Goal: Use online tool/utility: Utilize a website feature to perform a specific function

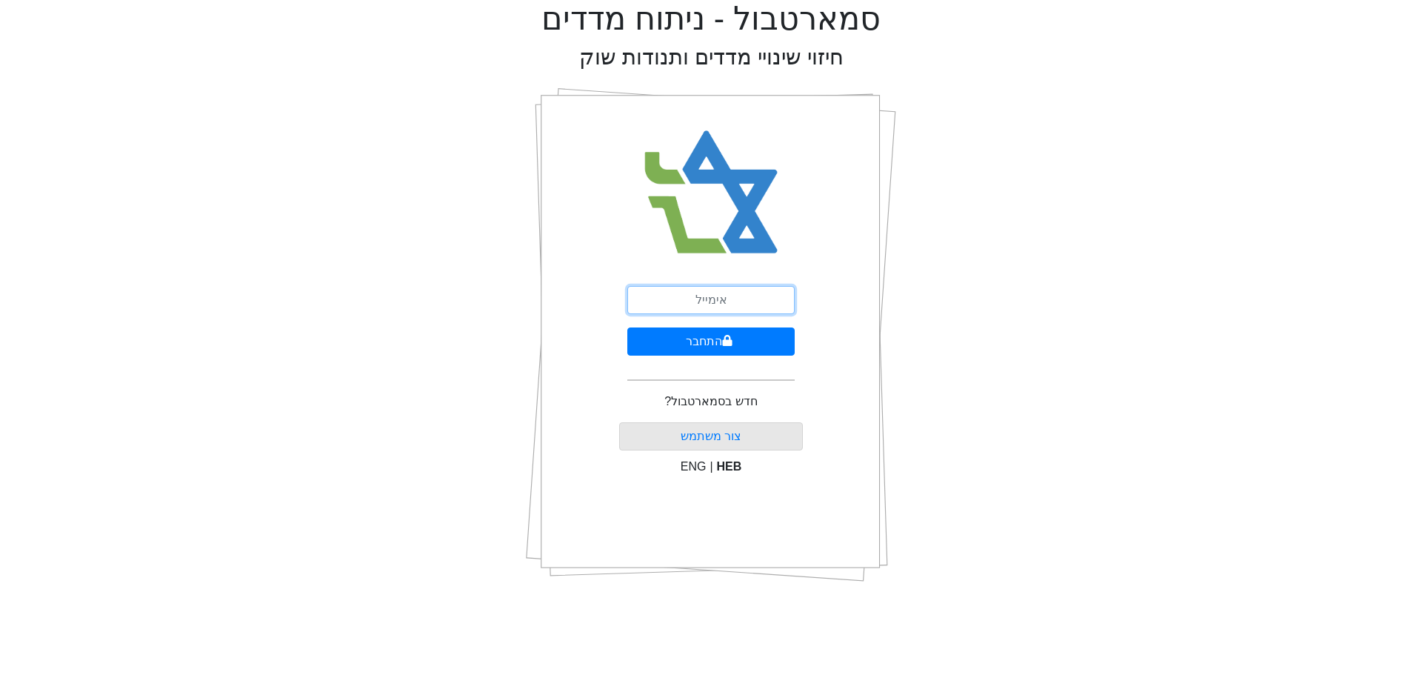
click at [747, 304] on input "email" at bounding box center [710, 300] width 167 height 28
click at [712, 304] on input "email" at bounding box center [710, 300] width 167 height 28
type input "צ"
type input "[EMAIL_ADDRESS][DOMAIN_NAME]"
click at [723, 340] on icon "submit" at bounding box center [728, 340] width 10 height 11
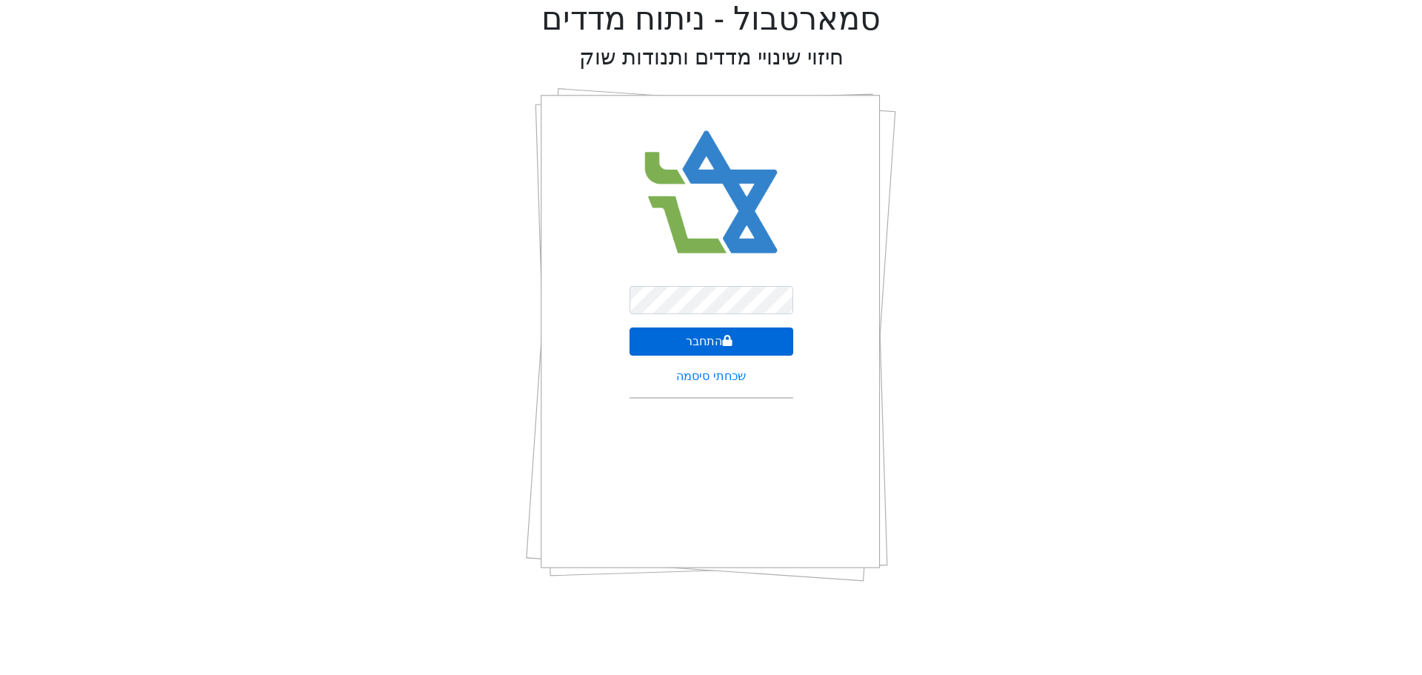
click at [719, 344] on button "התחבר" at bounding box center [712, 341] width 164 height 28
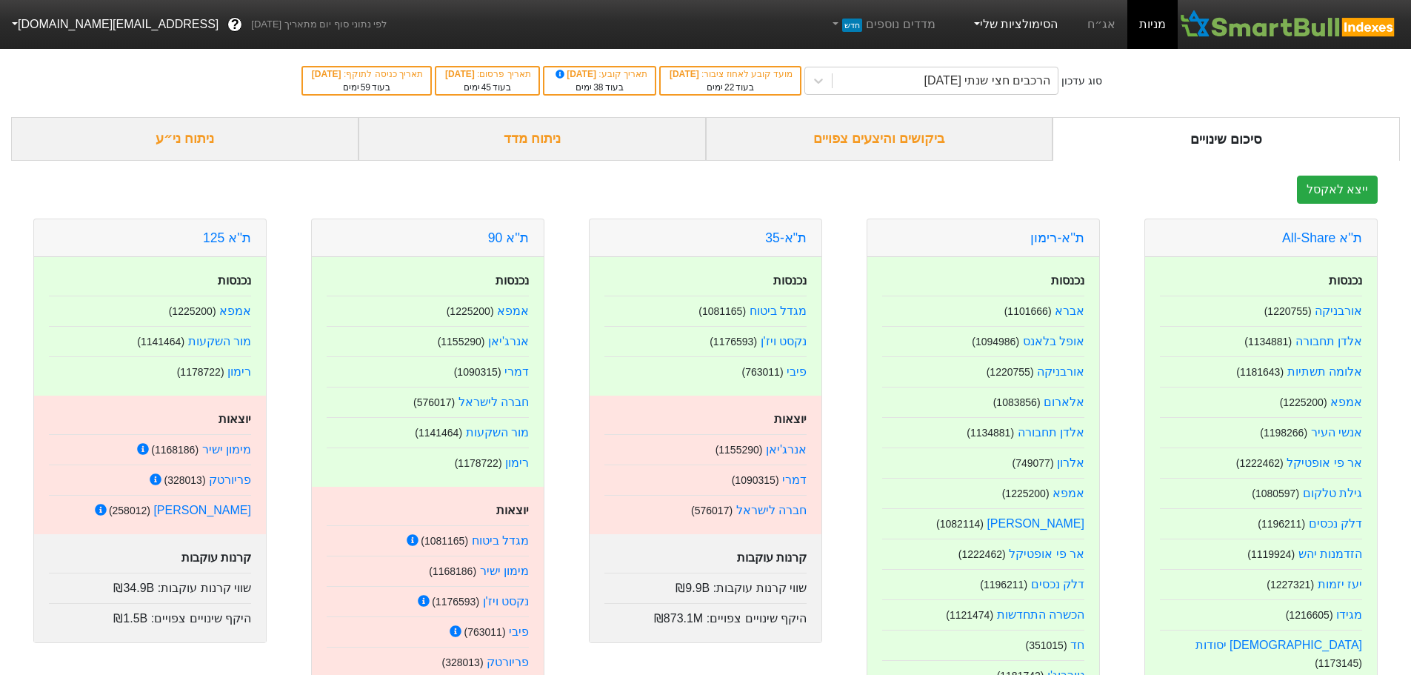
click at [995, 23] on link "הסימולציות שלי" at bounding box center [1014, 25] width 99 height 30
click at [1000, 67] on link "סימולציה חדשה" at bounding box center [1012, 68] width 117 height 24
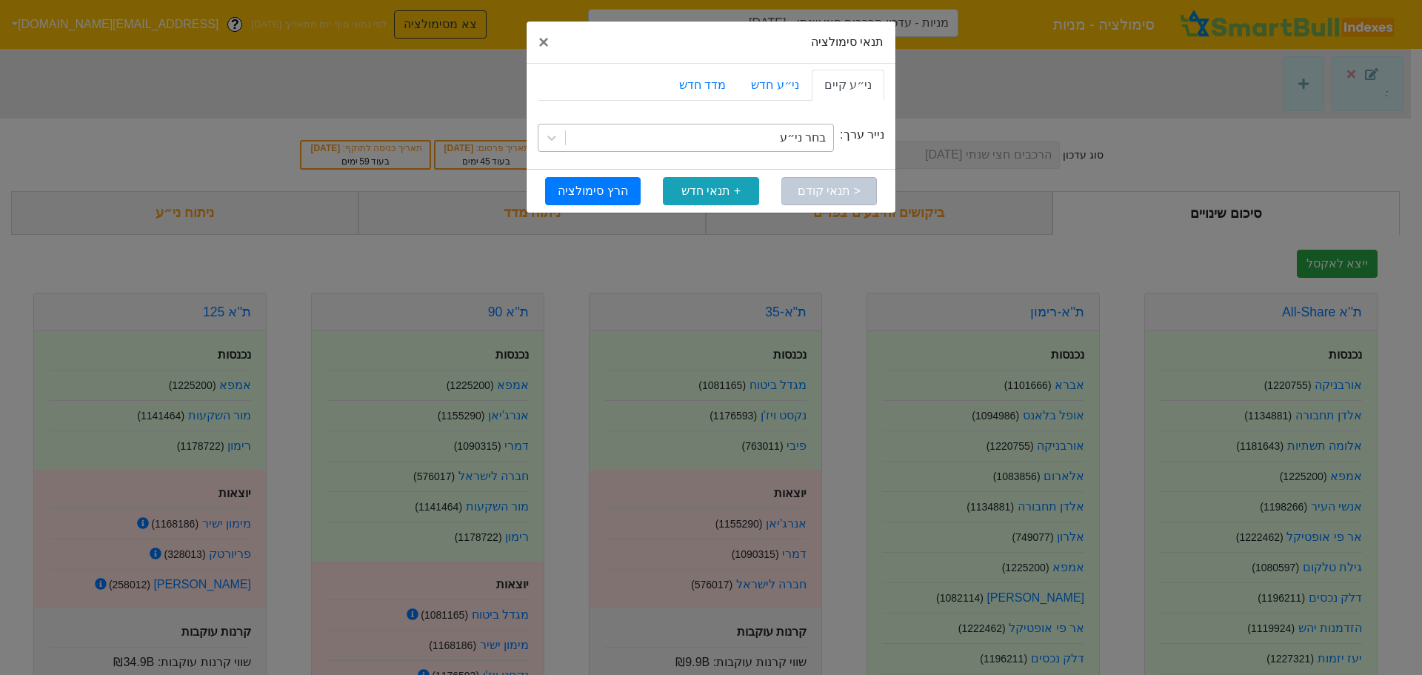
click at [759, 137] on div "בחר ני״ע" at bounding box center [699, 137] width 267 height 27
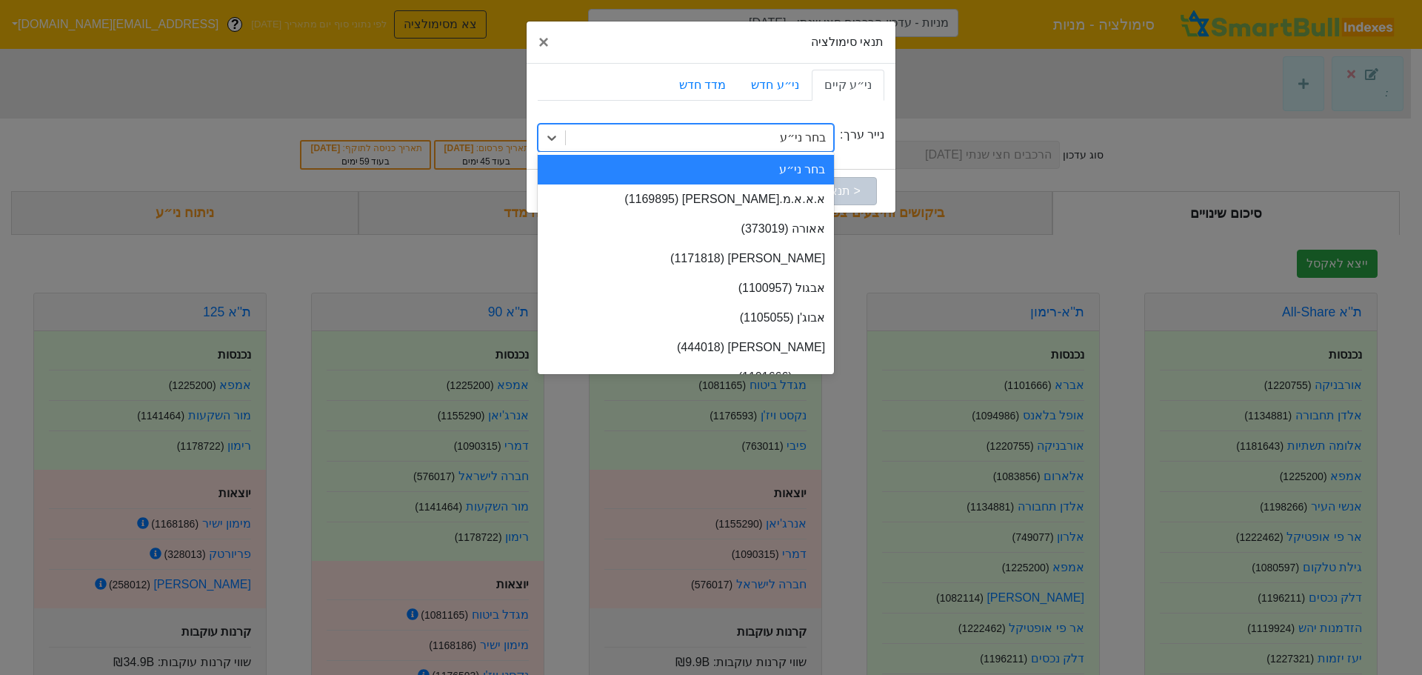
click at [759, 137] on div "בחר ני״ע" at bounding box center [699, 137] width 267 height 27
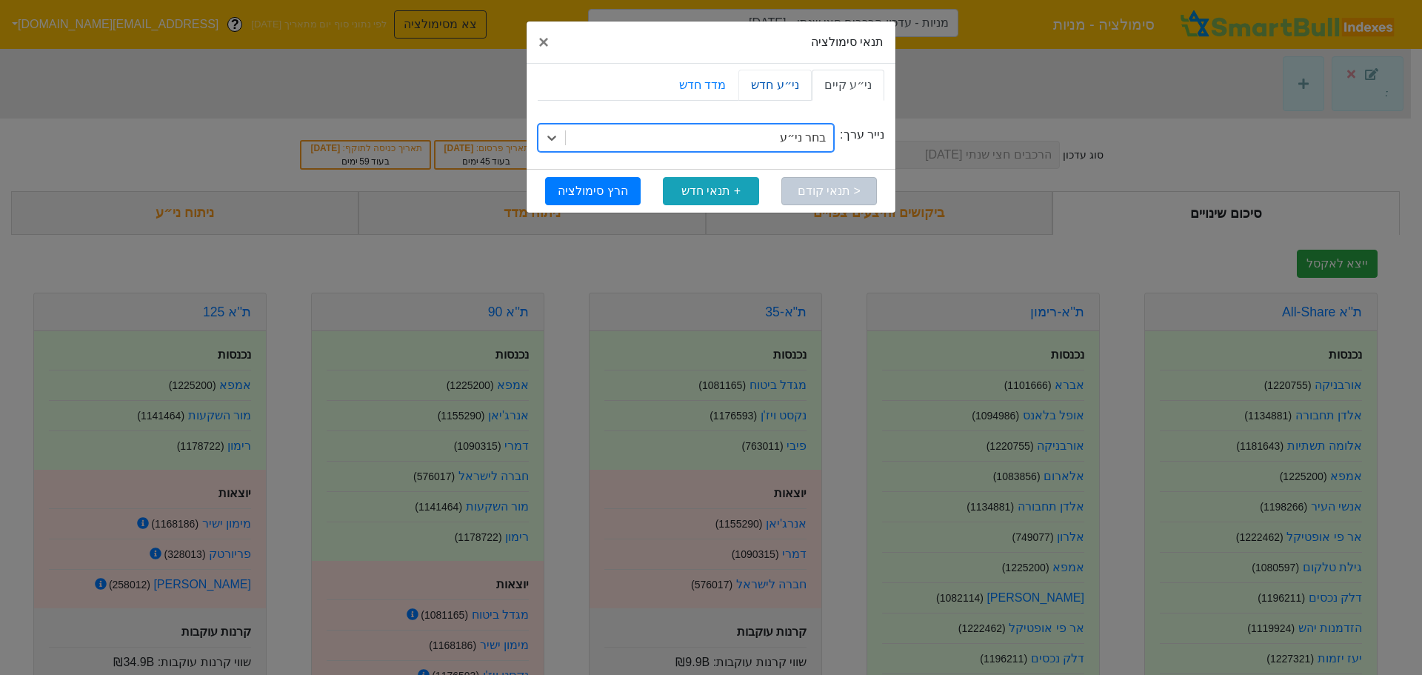
click at [779, 87] on link "ני״ע חדש" at bounding box center [774, 85] width 73 height 31
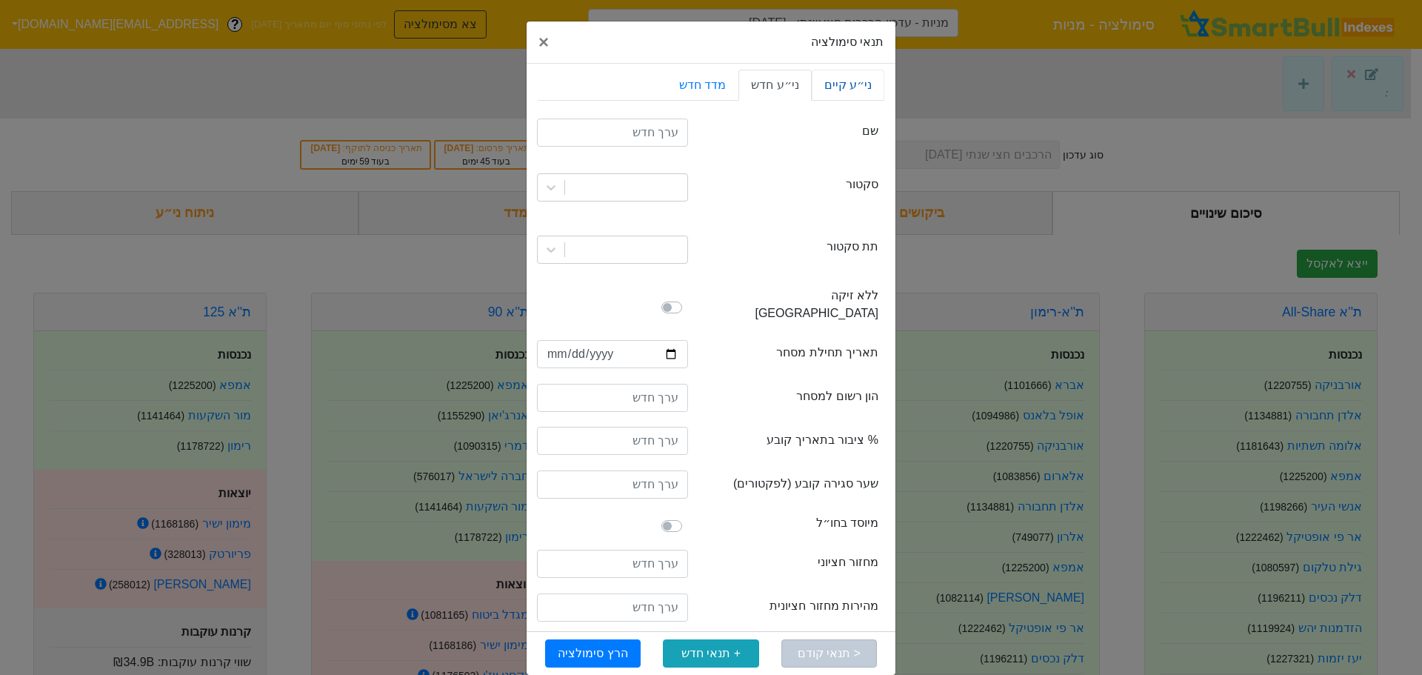
click at [847, 84] on link "ני״ע קיים" at bounding box center [848, 85] width 73 height 31
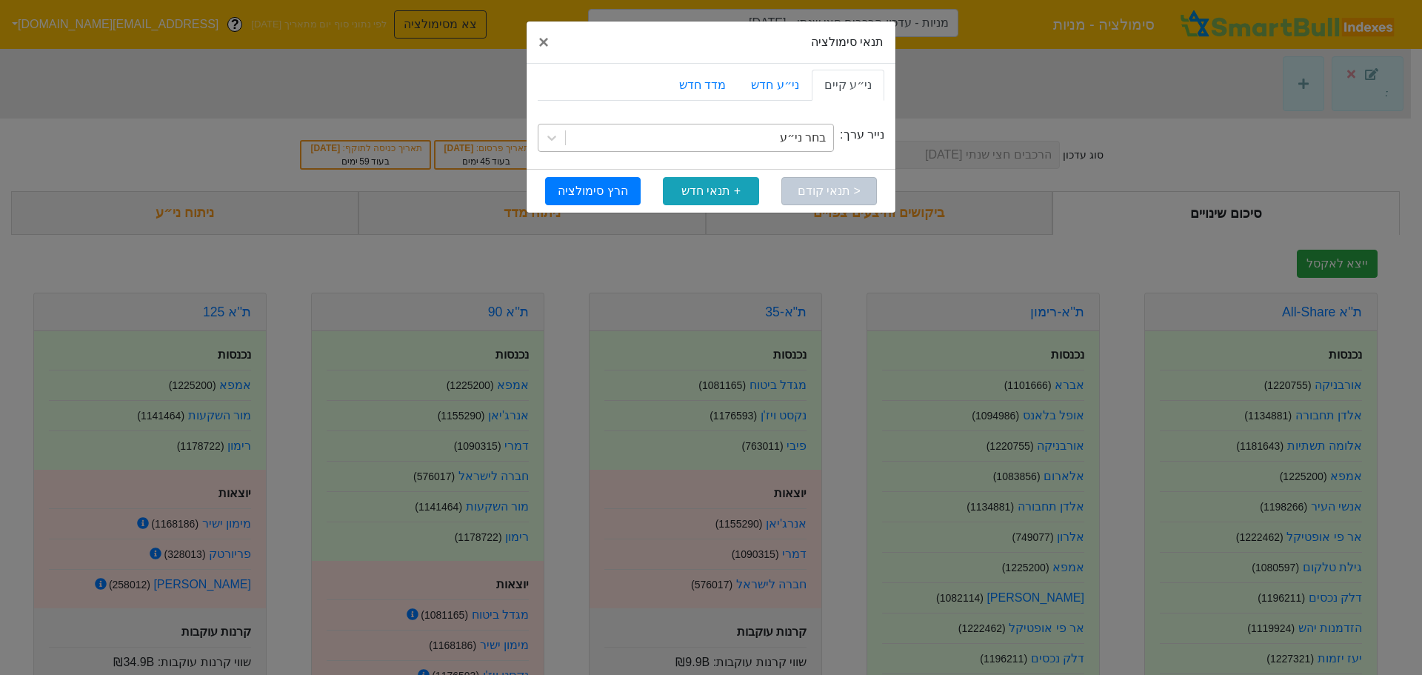
click at [760, 141] on div "בחר ני״ע" at bounding box center [699, 137] width 267 height 27
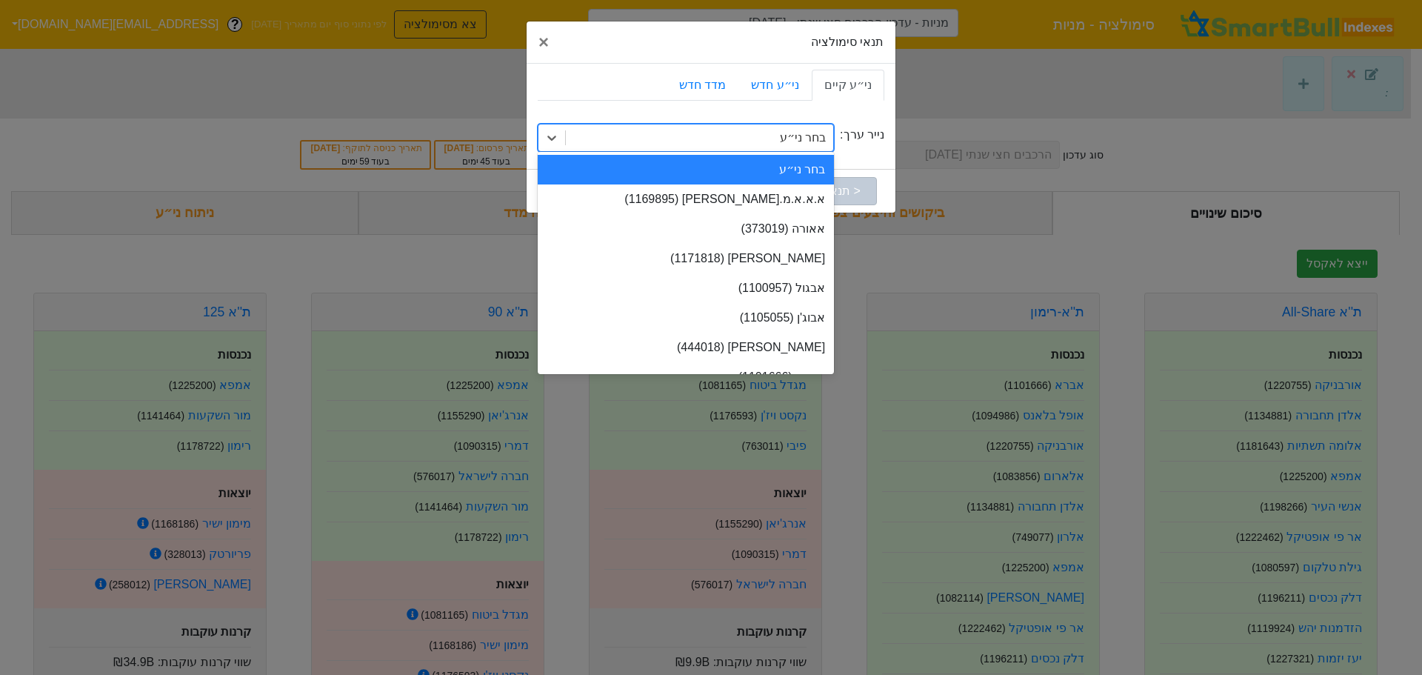
click at [760, 141] on div "בחר ני״ע" at bounding box center [699, 137] width 267 height 27
click at [761, 139] on div "בחר ני״ע" at bounding box center [699, 137] width 267 height 27
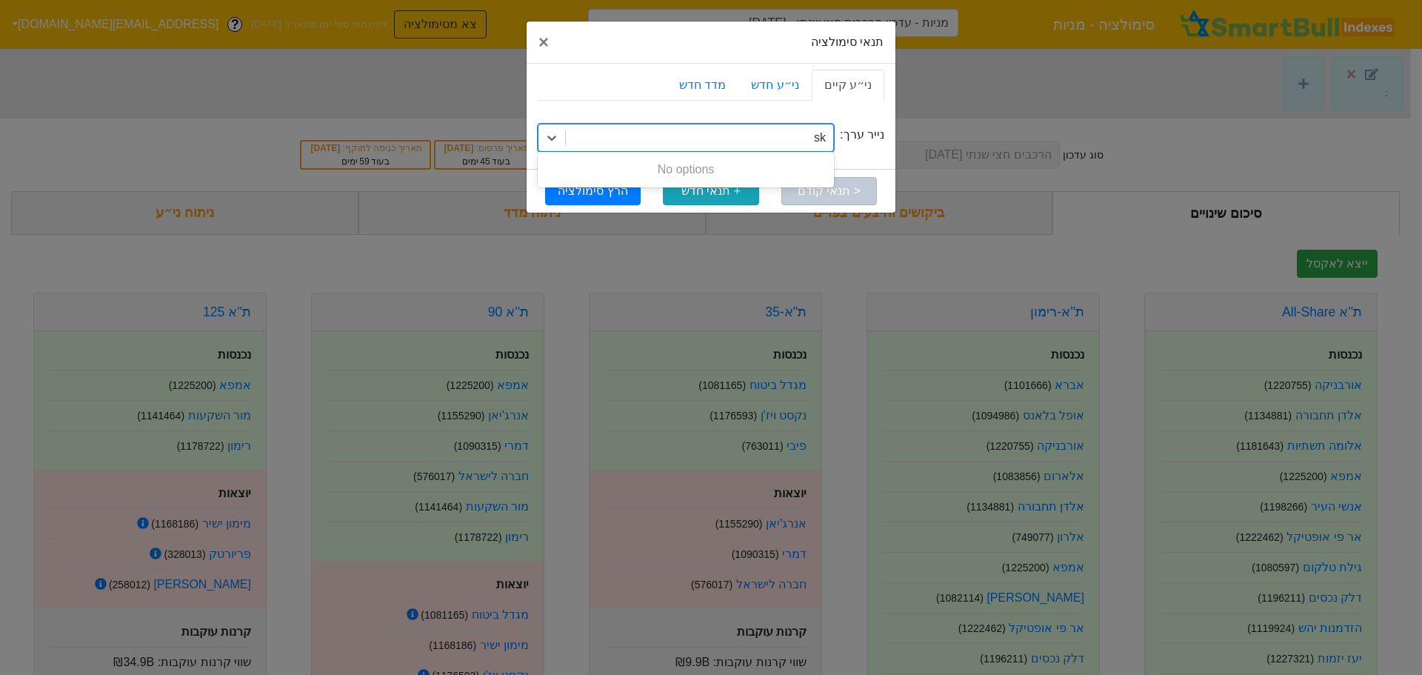
type input "s"
type input "בזן"
click at [544, 40] on span "×" at bounding box center [543, 42] width 10 height 20
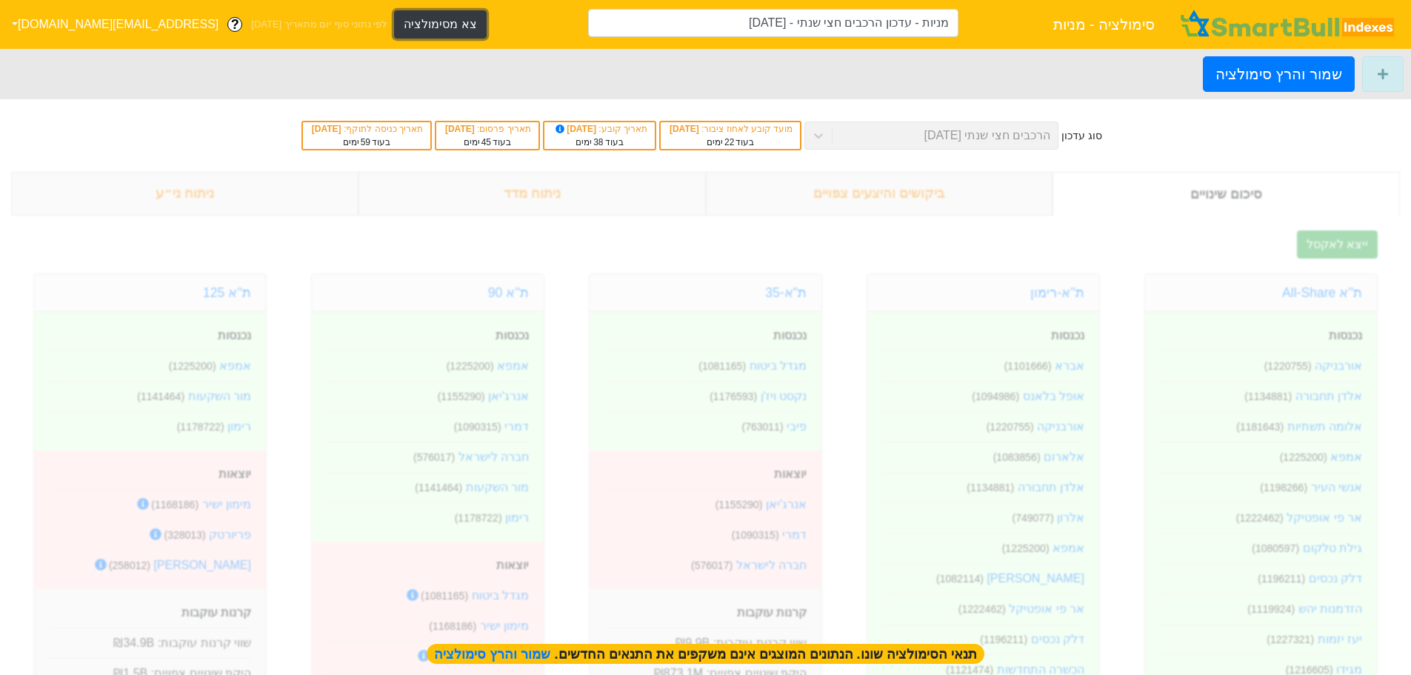
click at [394, 24] on button "צא מסימולציה" at bounding box center [440, 24] width 92 height 28
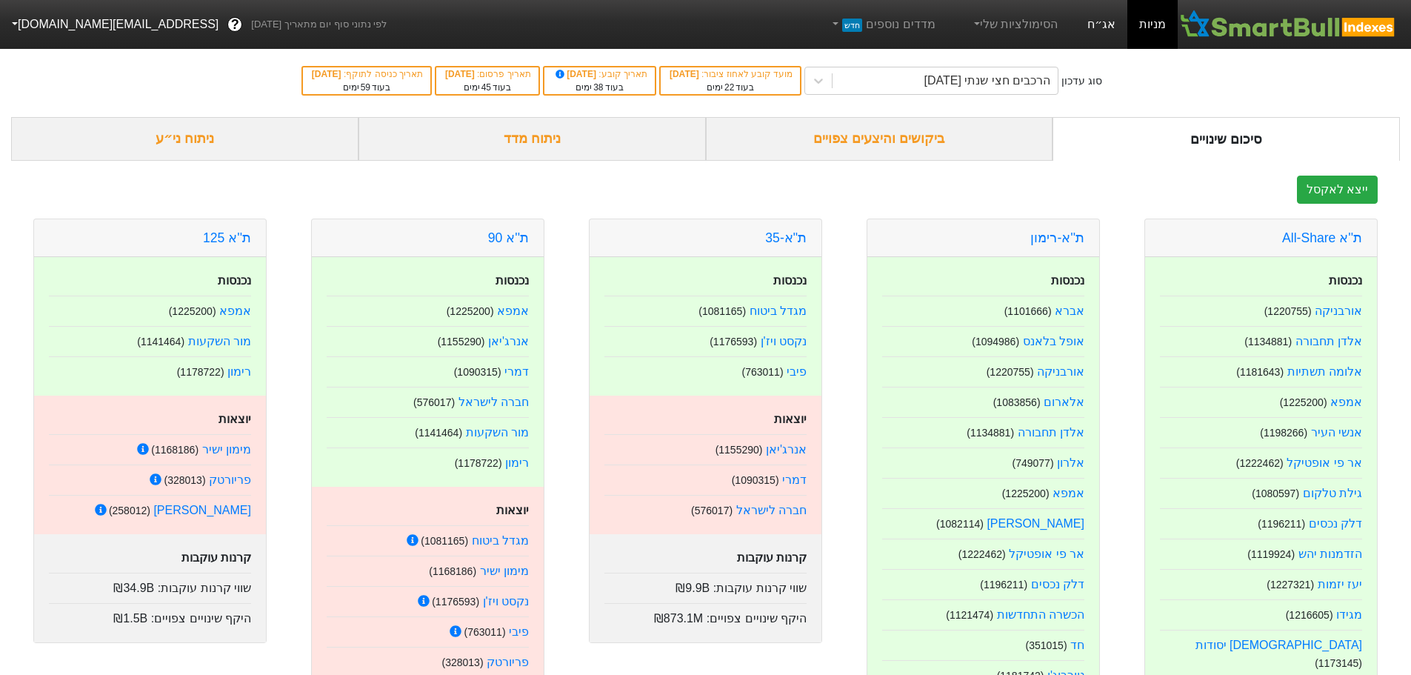
click at [1112, 33] on link "אג״ח" at bounding box center [1101, 24] width 52 height 49
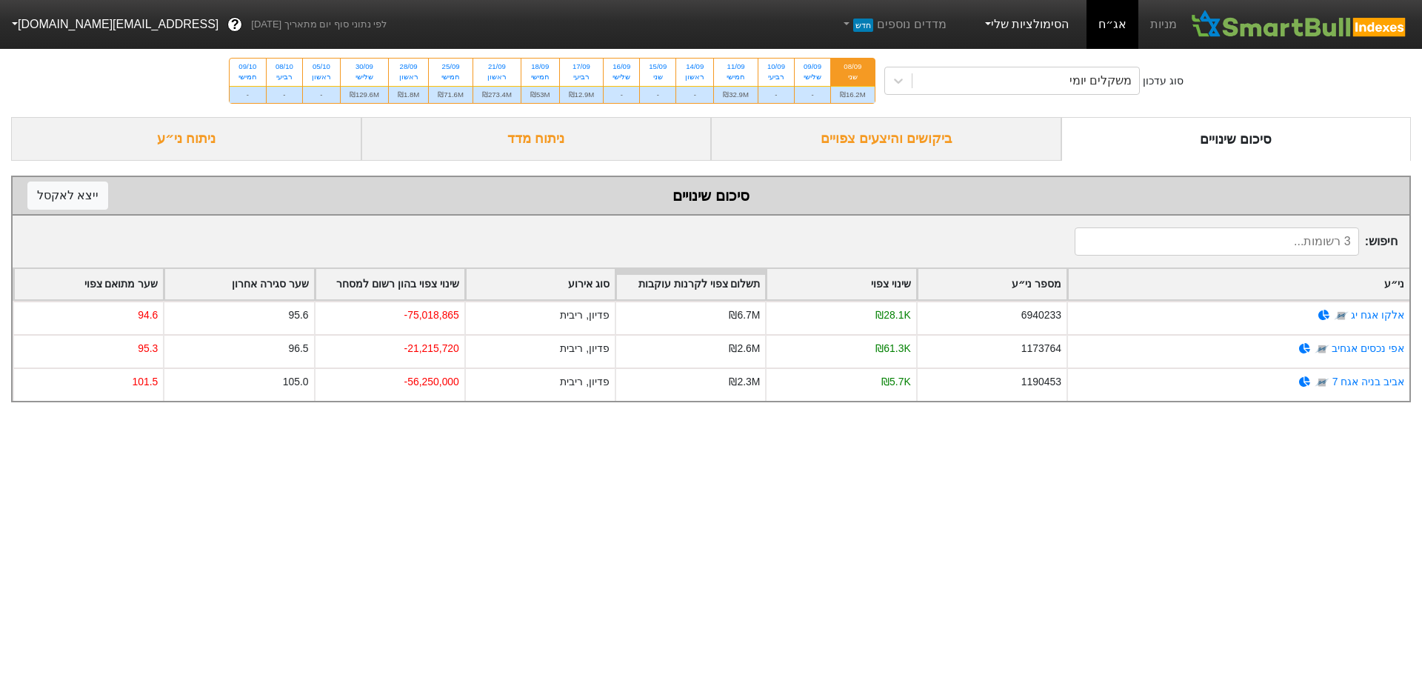
click at [998, 21] on link "הסימולציות שלי" at bounding box center [1025, 25] width 99 height 30
click at [1013, 59] on link "סימולציה חדשה" at bounding box center [1023, 68] width 117 height 24
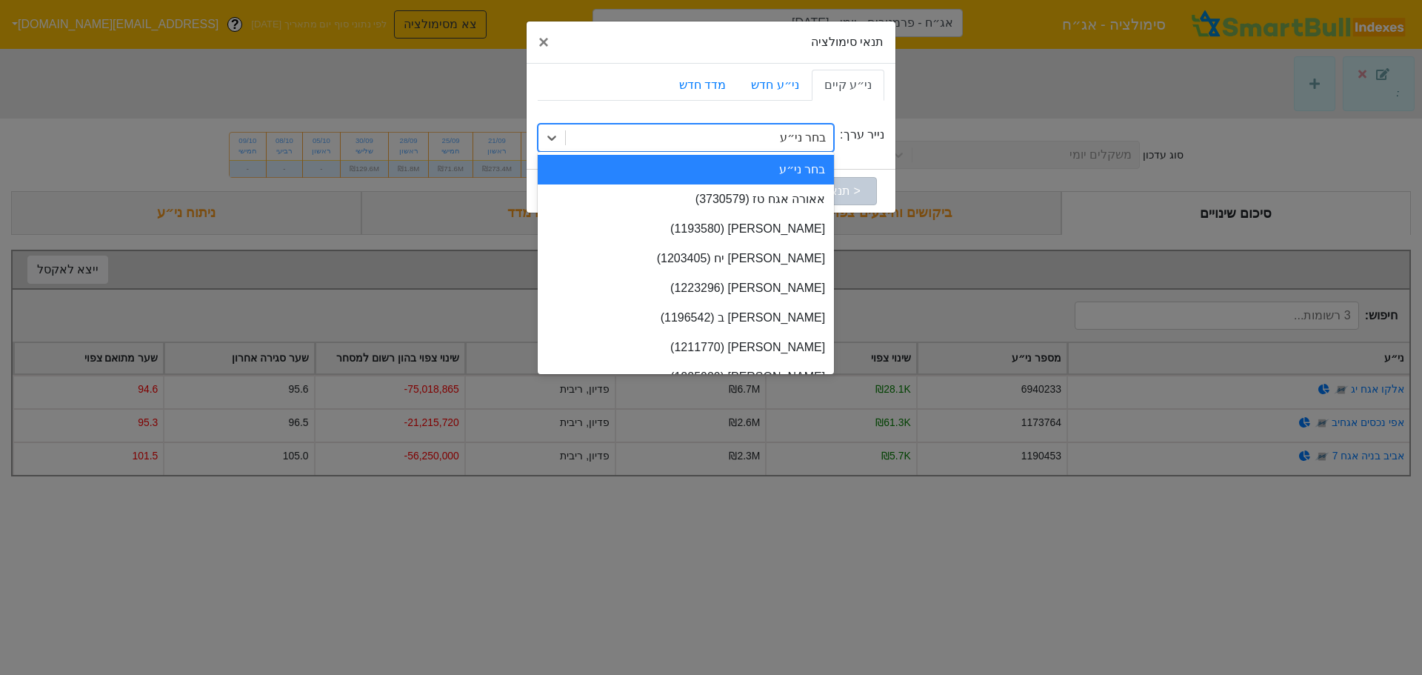
click at [815, 139] on div "בחר ני״ע" at bounding box center [803, 138] width 46 height 18
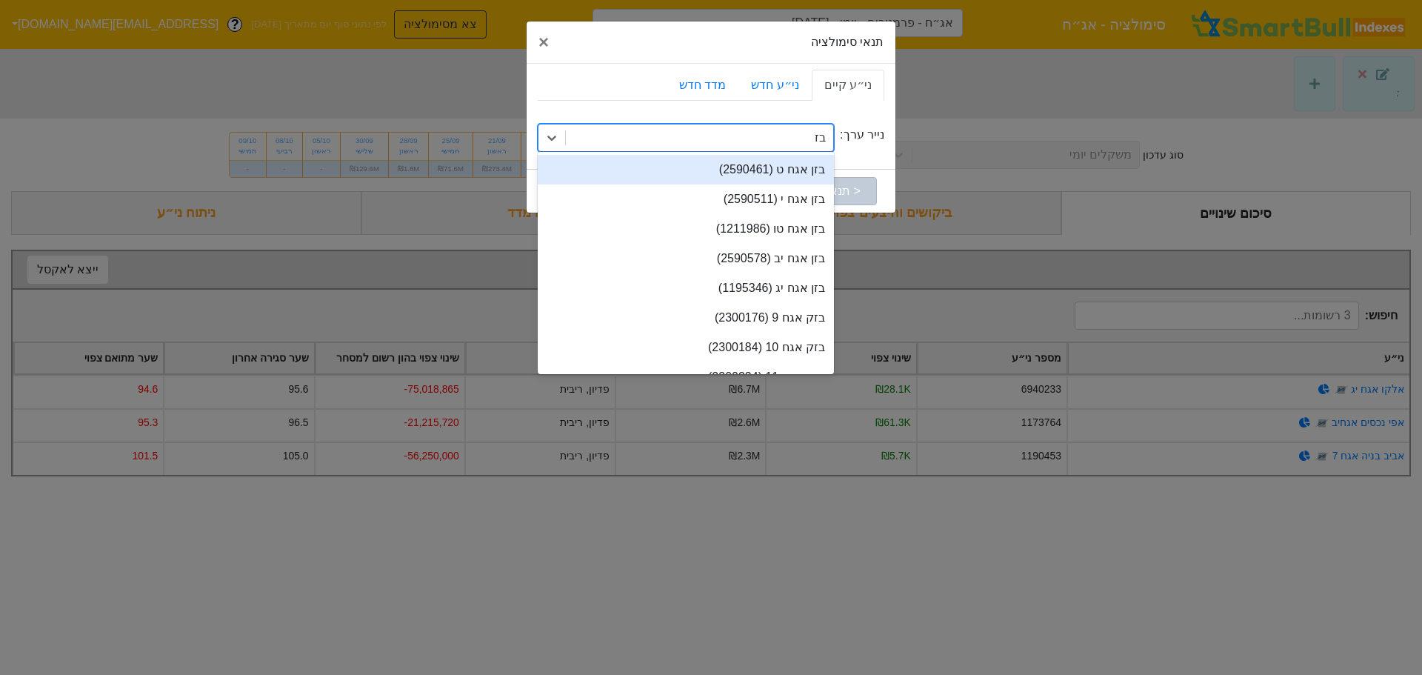
type input "בזן"
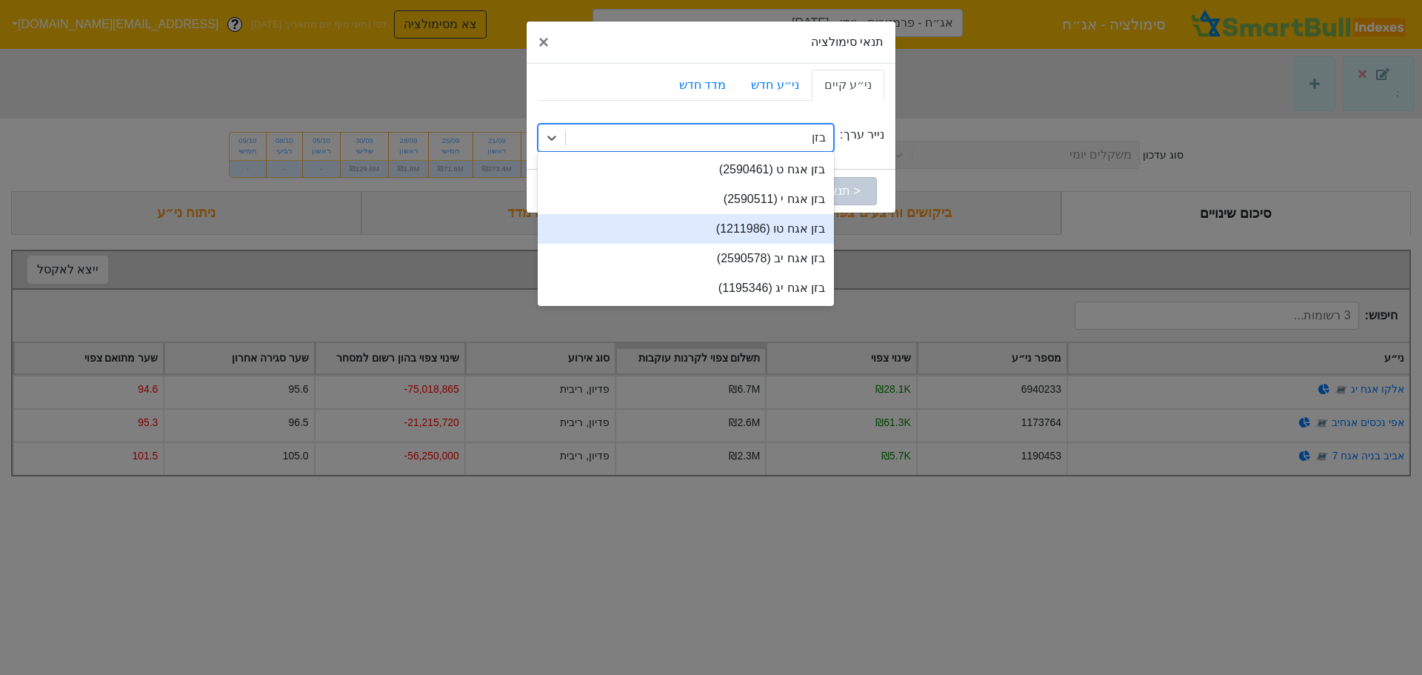
click at [782, 233] on div "בזן אגח טו (1211986)" at bounding box center [686, 229] width 296 height 30
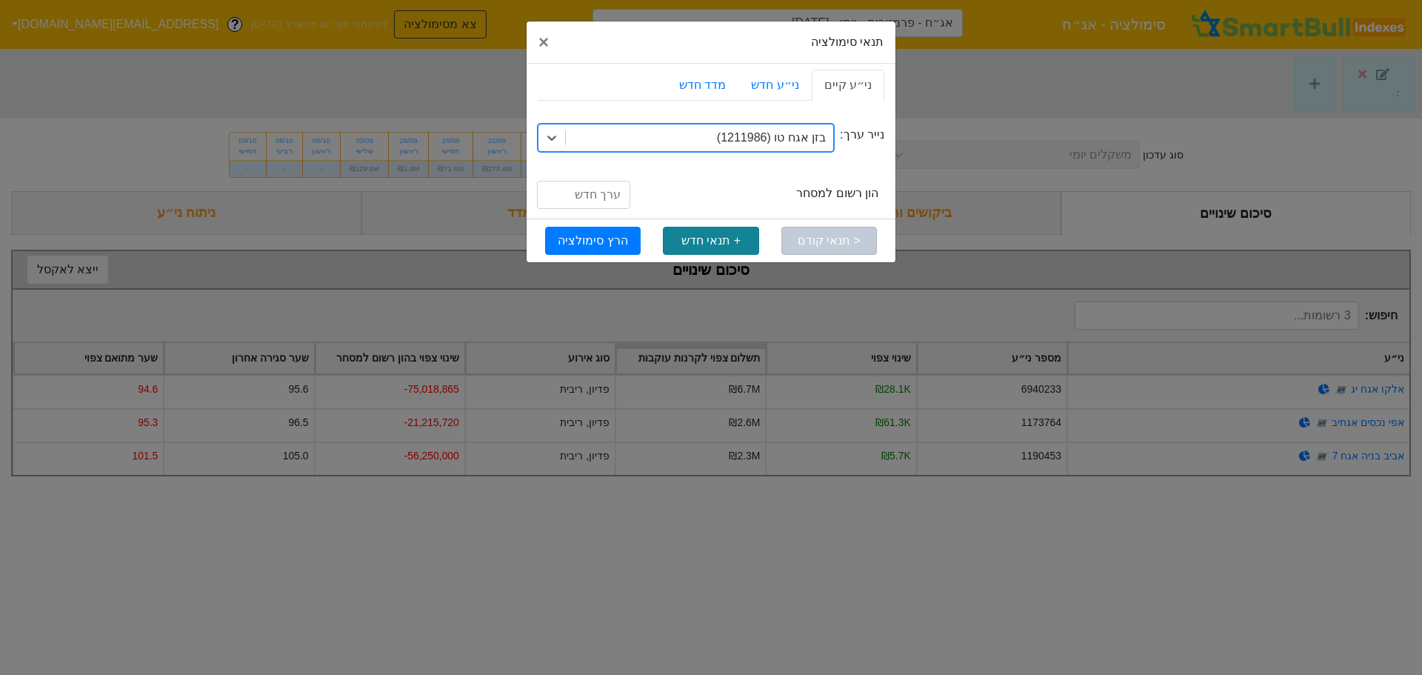
click at [713, 245] on button "+ תנאי חדש" at bounding box center [711, 241] width 96 height 28
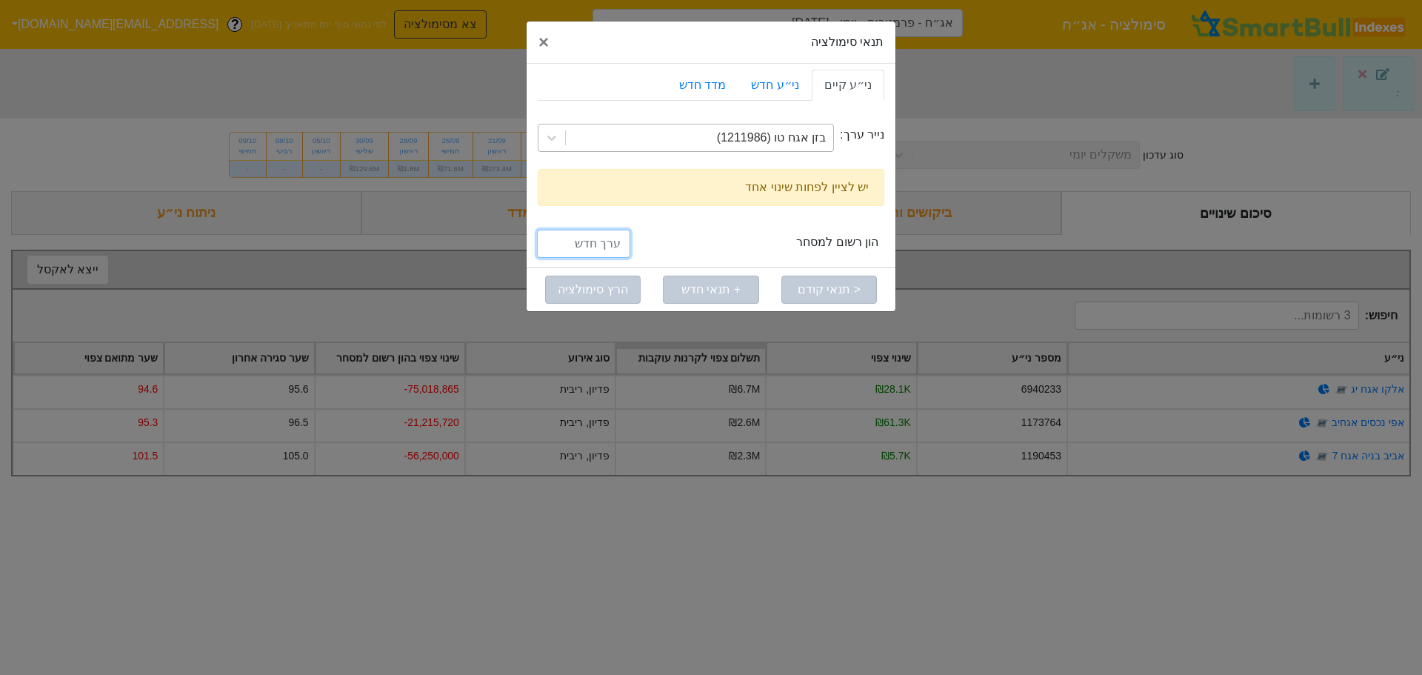
click at [611, 243] on input "number" at bounding box center [583, 244] width 93 height 28
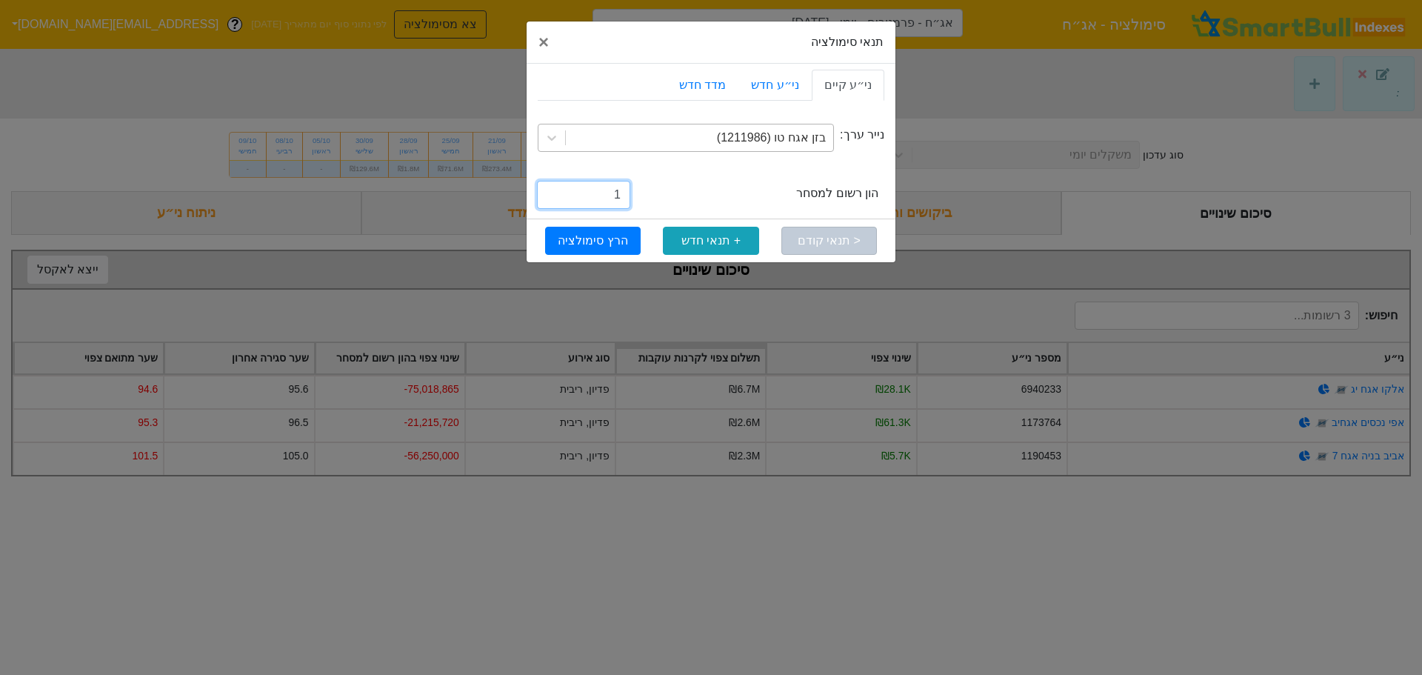
type input "1"
click at [553, 209] on input "1" at bounding box center [583, 195] width 93 height 28
click at [553, 240] on button "הרץ סימולציה" at bounding box center [593, 241] width 96 height 28
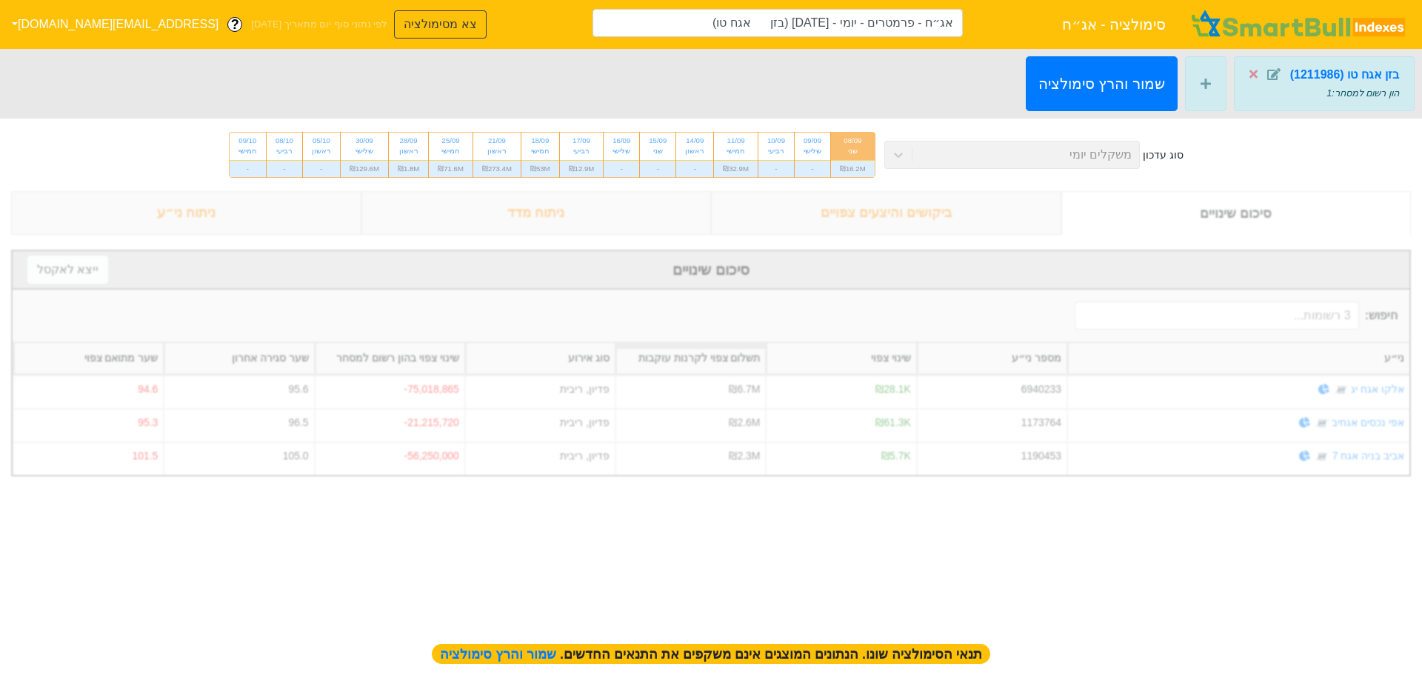
type input "אג״ח - פרמטרים - יומי - [DATE] (בזן אגח טו)"
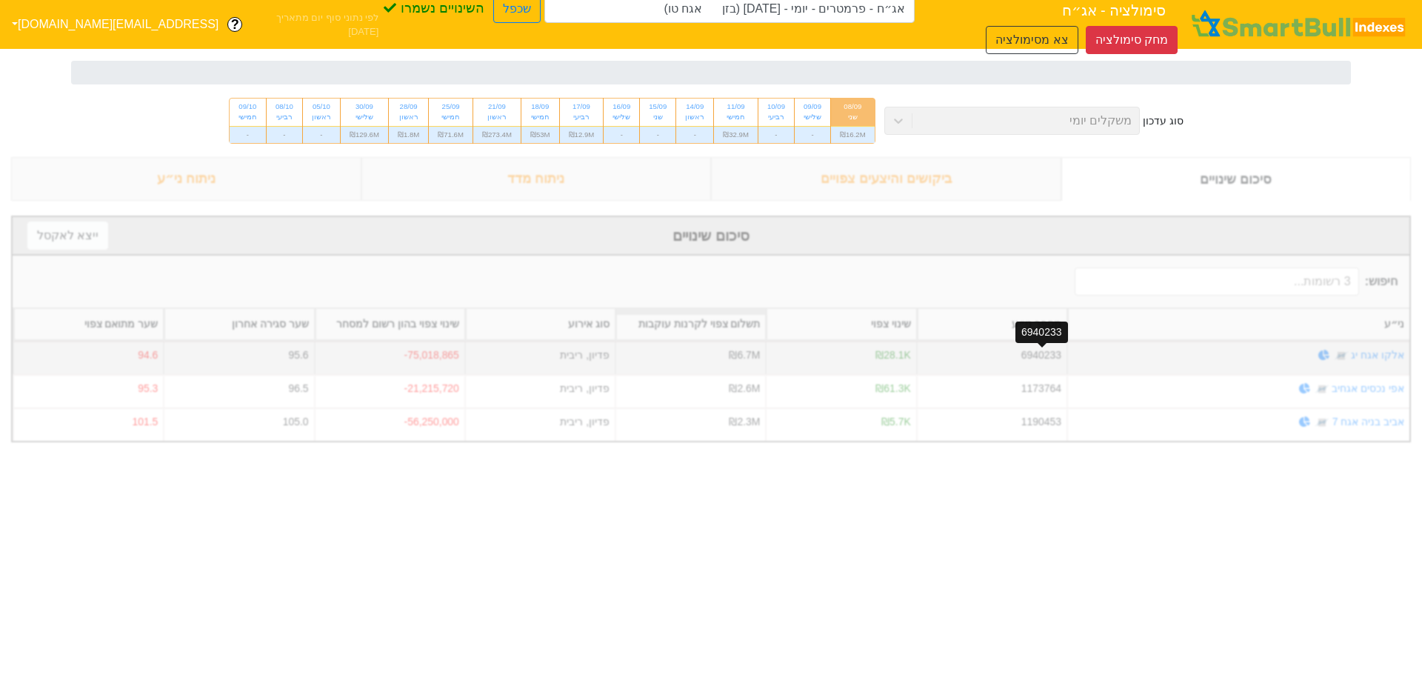
click at [1040, 354] on div "6940233" at bounding box center [1041, 355] width 40 height 16
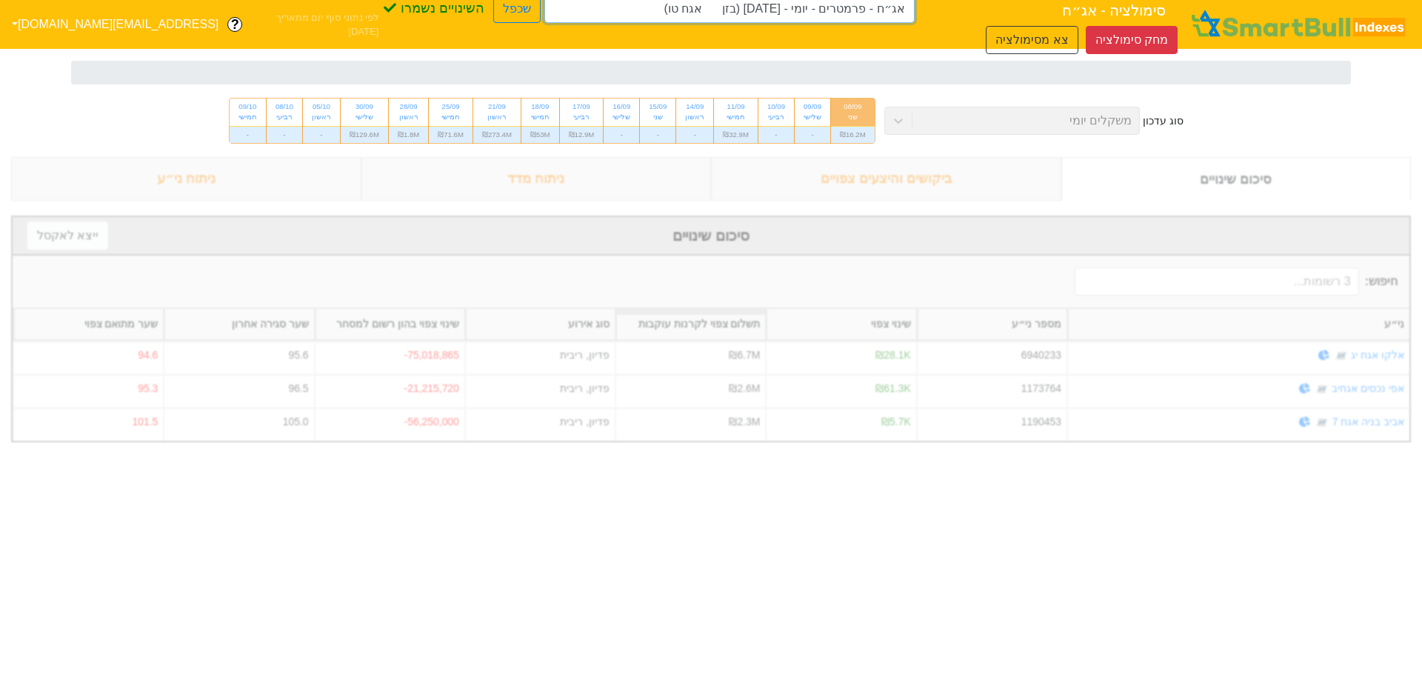
click at [860, 22] on input "אג״ח - פרמטרים - יומי - [DATE] (בזן אגח טו)" at bounding box center [729, 9] width 370 height 28
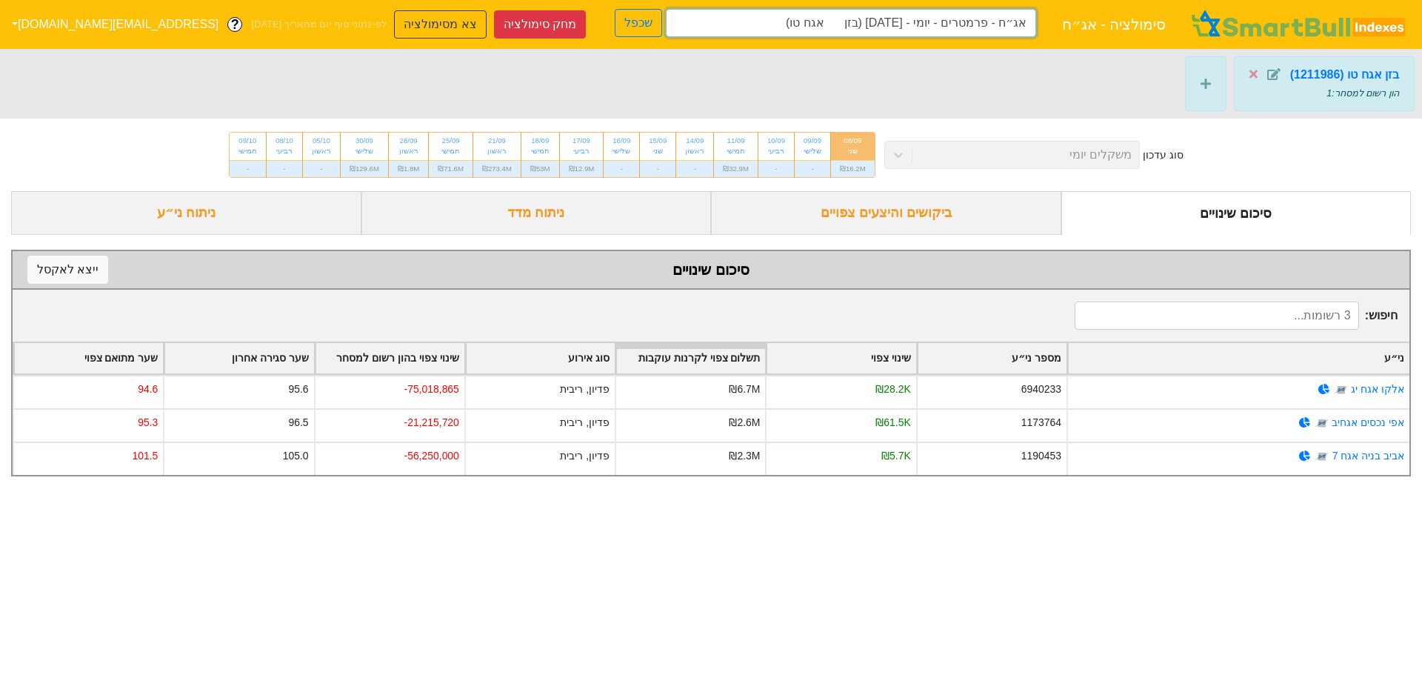
click at [681, 24] on input "אג״ח - פרמטרים - יומי - [DATE] (בזן אגח טו)" at bounding box center [851, 23] width 370 height 28
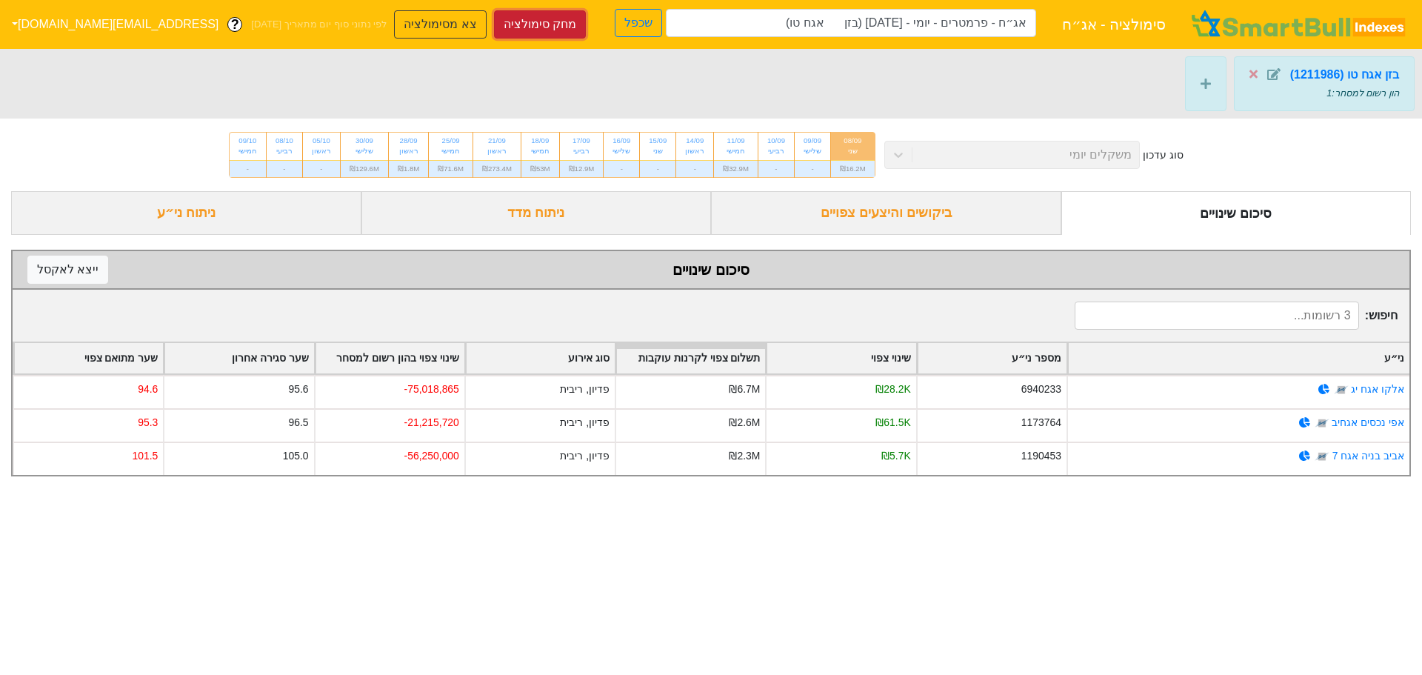
click at [494, 31] on button "מחק סימולציה" at bounding box center [540, 24] width 92 height 28
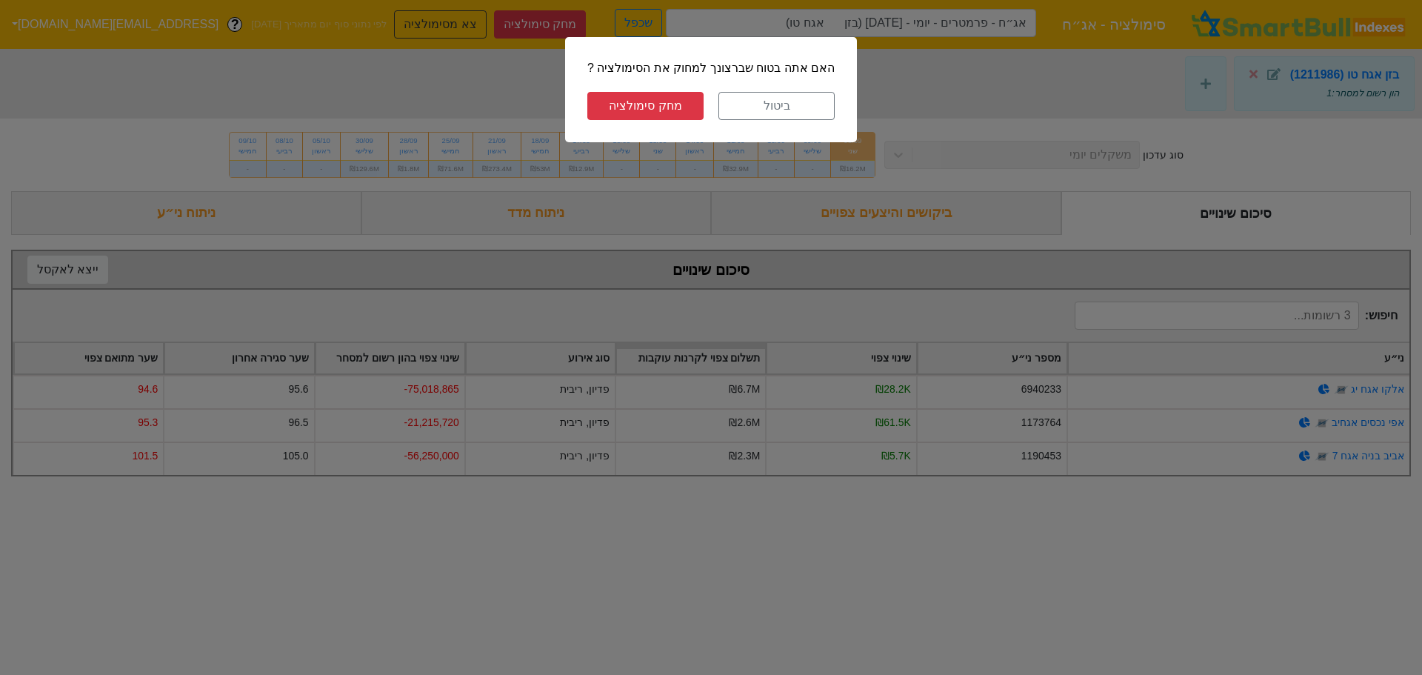
click at [664, 100] on button "מחק סימולציה" at bounding box center [645, 106] width 116 height 28
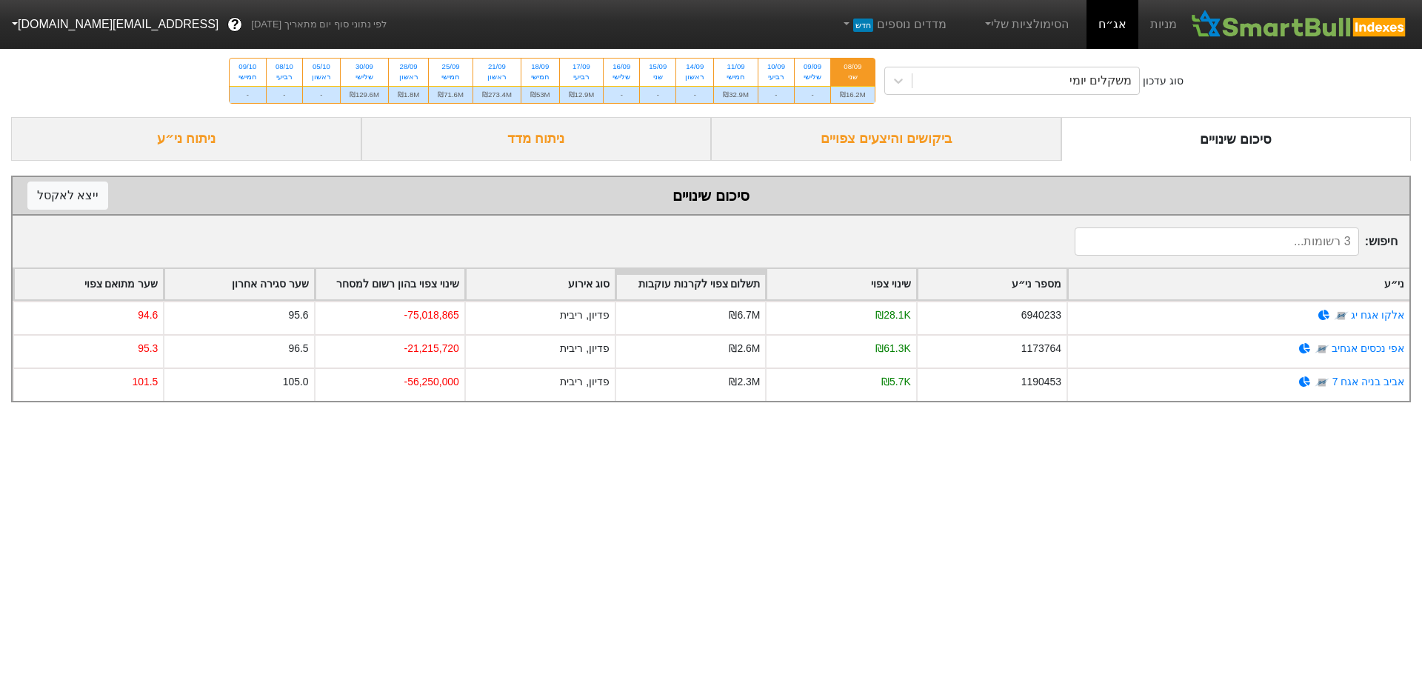
click at [1297, 240] on input at bounding box center [1217, 241] width 284 height 28
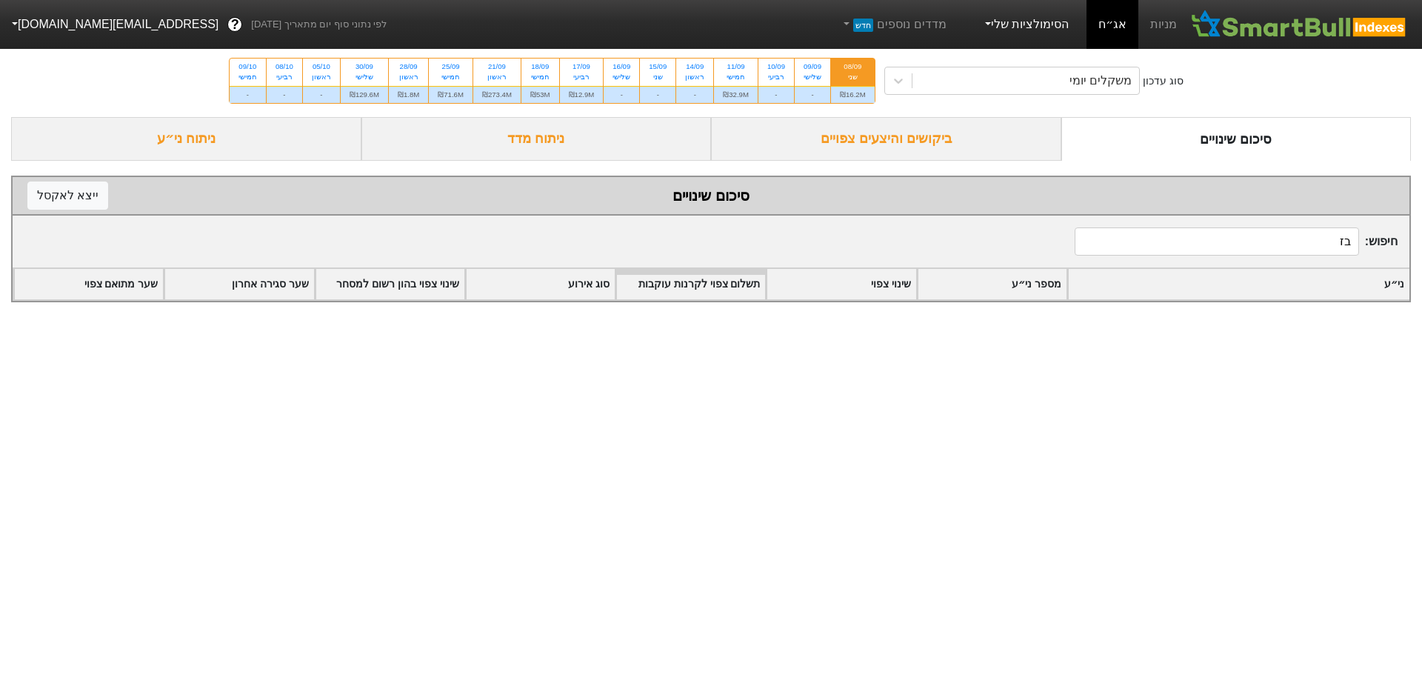
type input "בז"
click at [1001, 20] on link "הסימולציות שלי" at bounding box center [1025, 25] width 99 height 30
click at [1010, 65] on link "סימולציה חדשה" at bounding box center [1023, 68] width 117 height 24
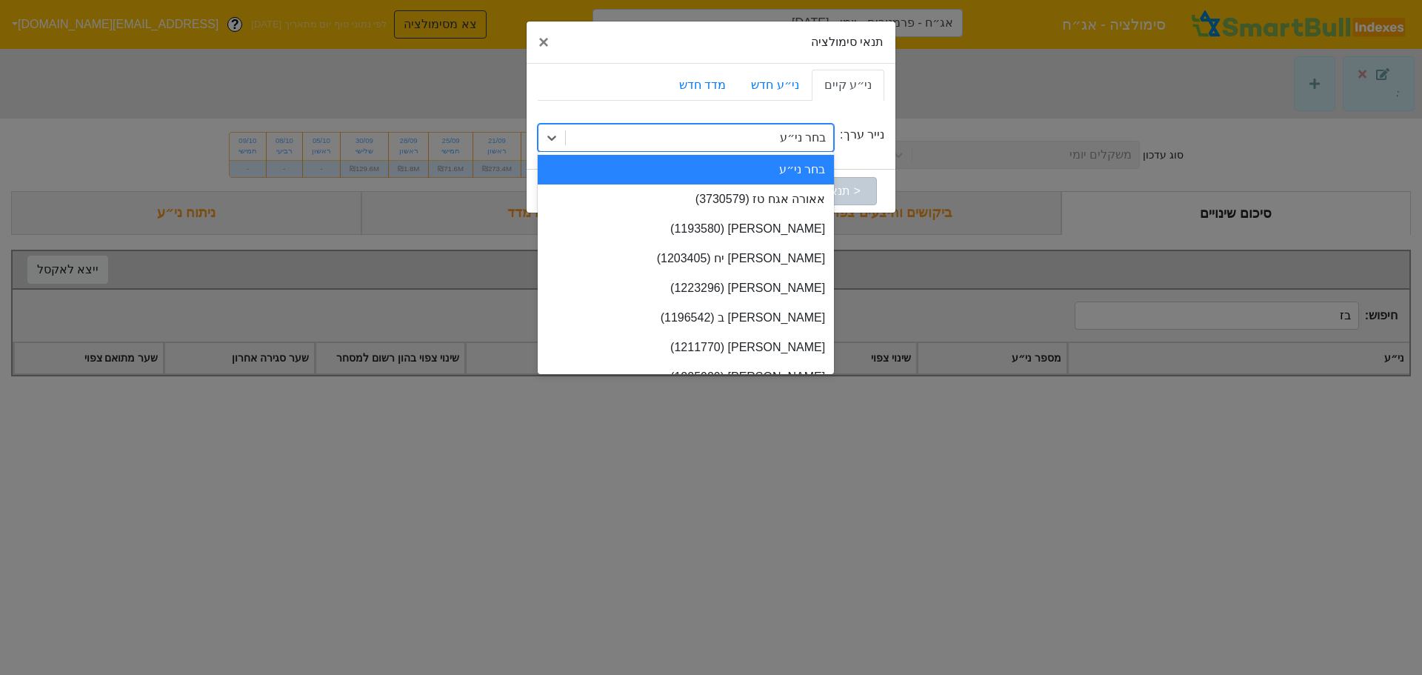
click at [782, 134] on div "בחר ני״ע" at bounding box center [699, 137] width 267 height 27
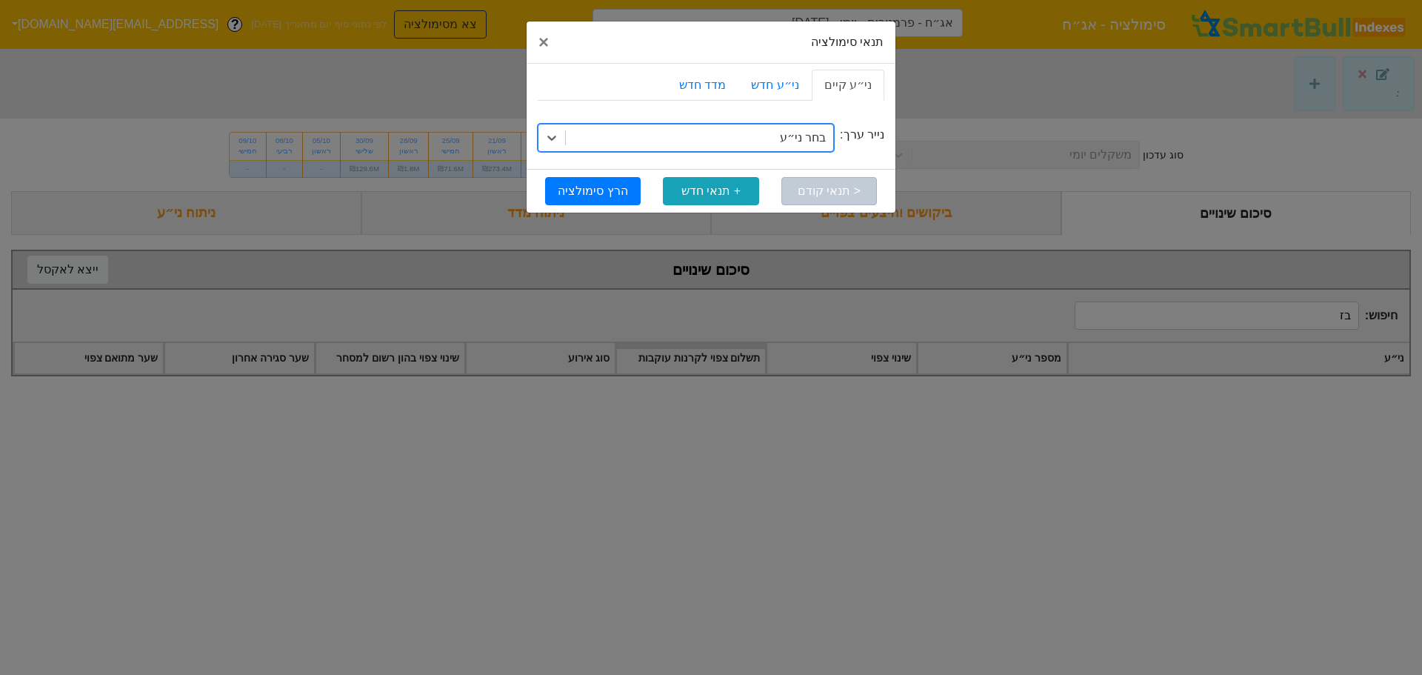
click at [782, 135] on div "בחר ני״ע" at bounding box center [699, 137] width 267 height 27
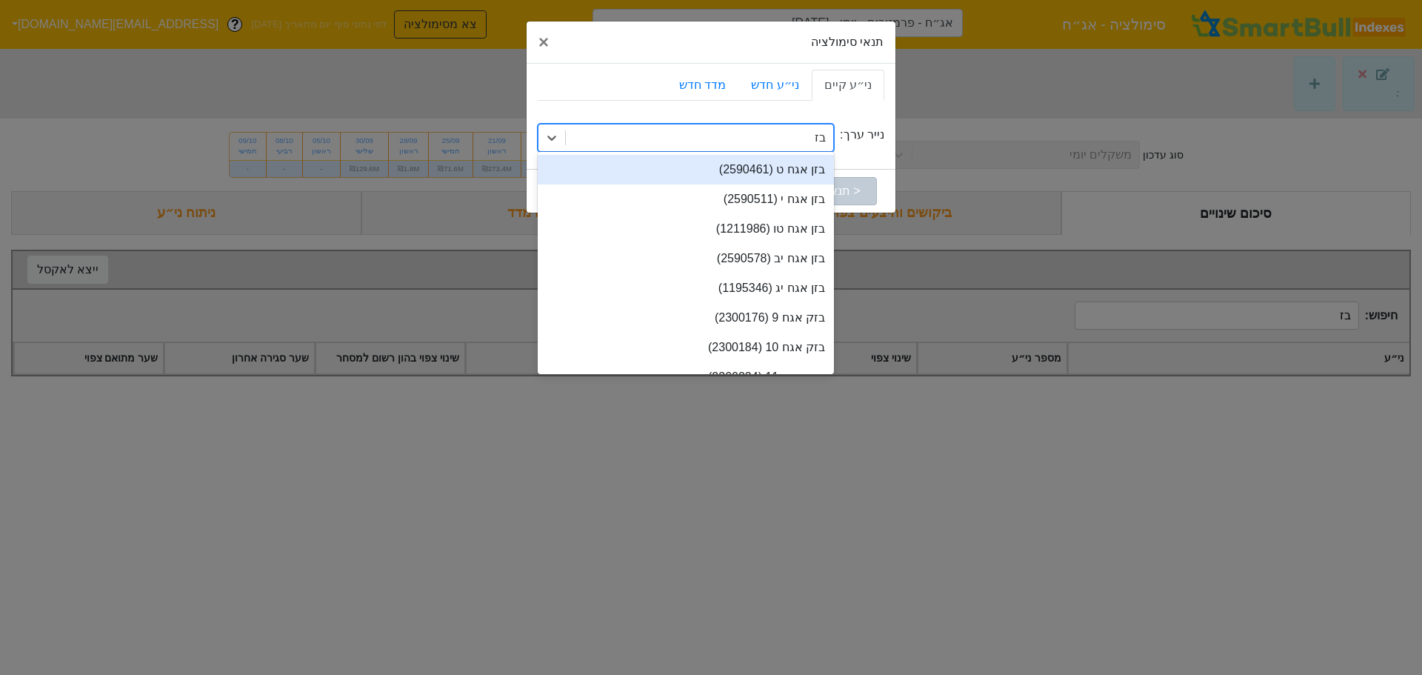
type input "בזן"
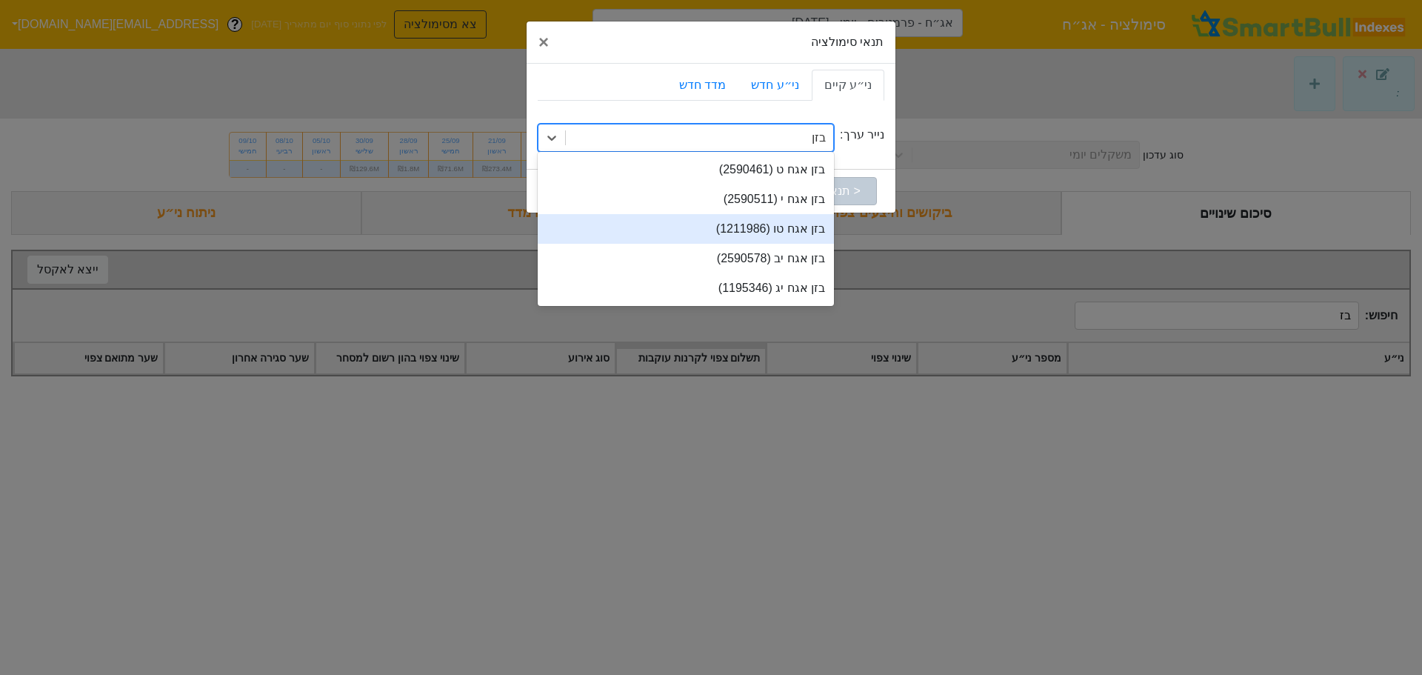
click at [798, 232] on div "בזן אגח טו (1211986)" at bounding box center [686, 229] width 296 height 30
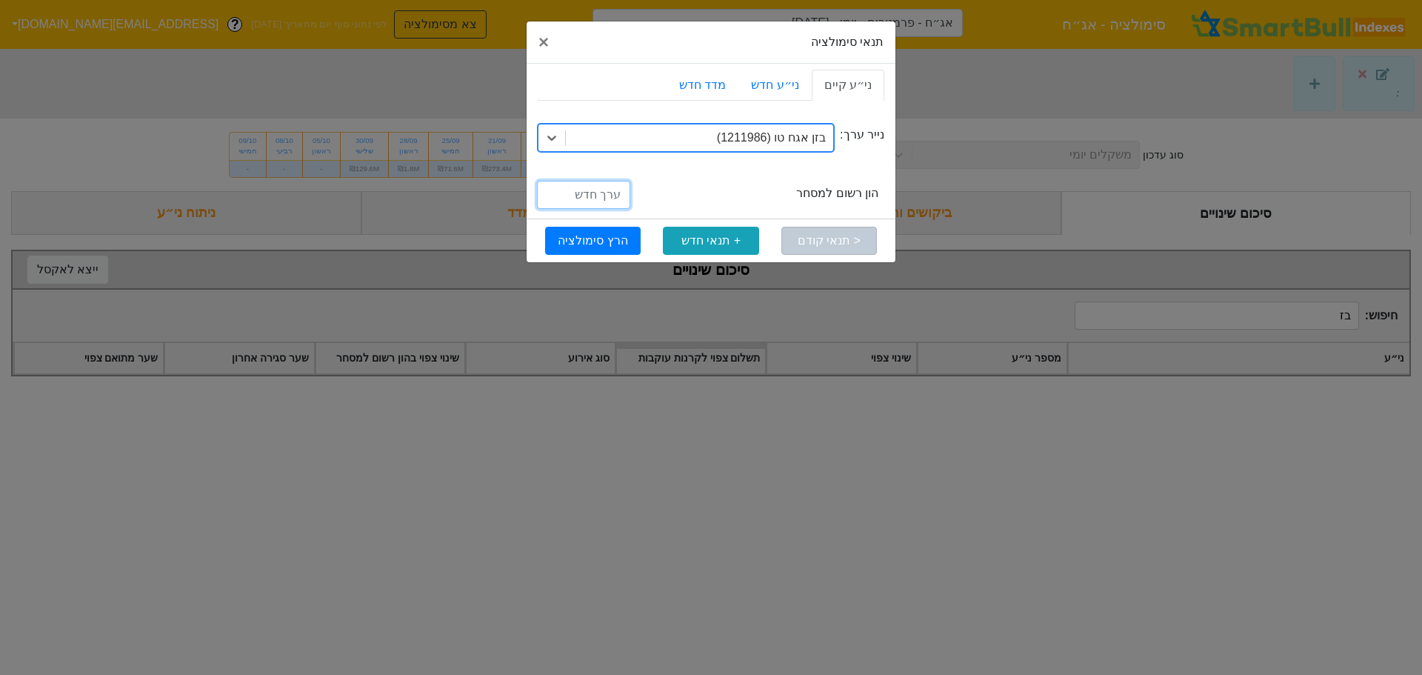
click at [613, 193] on input "number" at bounding box center [583, 195] width 93 height 28
type input "200000000"
click at [682, 199] on div "capitalListedForTrading הון רשום למסחר" at bounding box center [762, 196] width 231 height 24
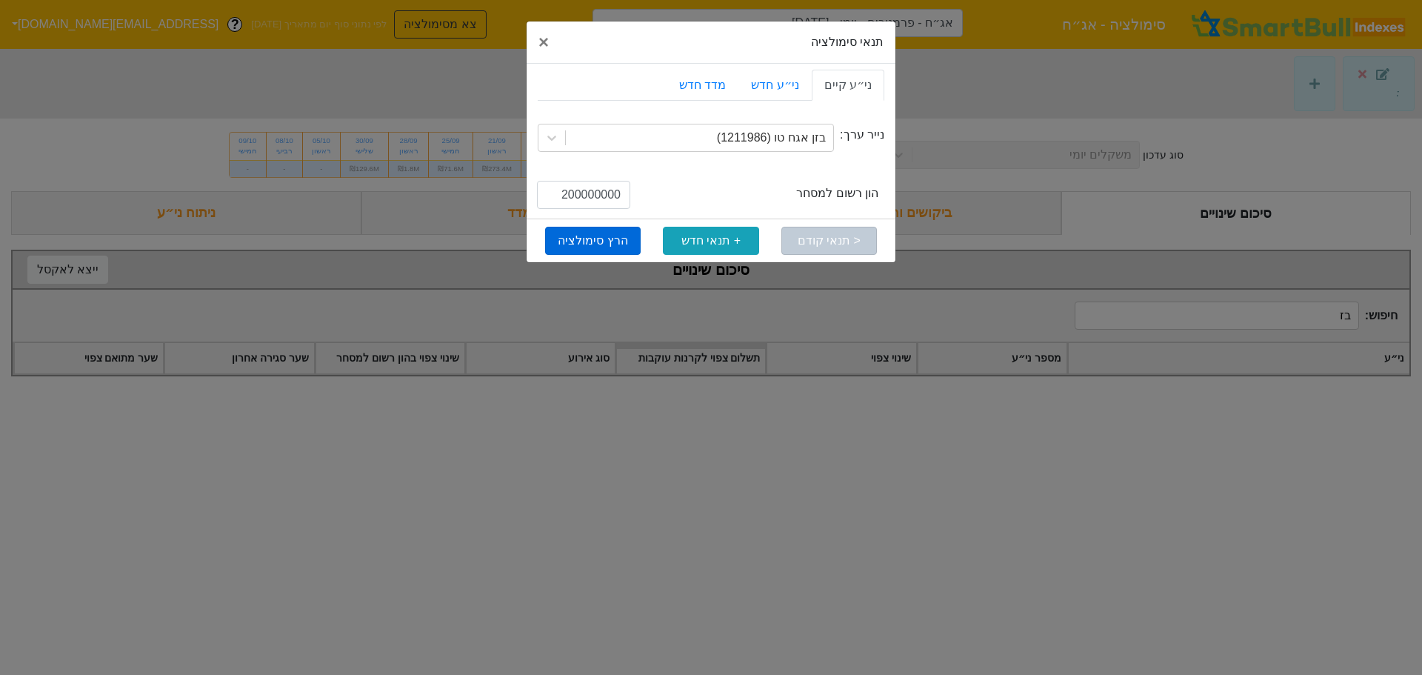
click at [611, 238] on button "הרץ סימולציה" at bounding box center [593, 241] width 96 height 28
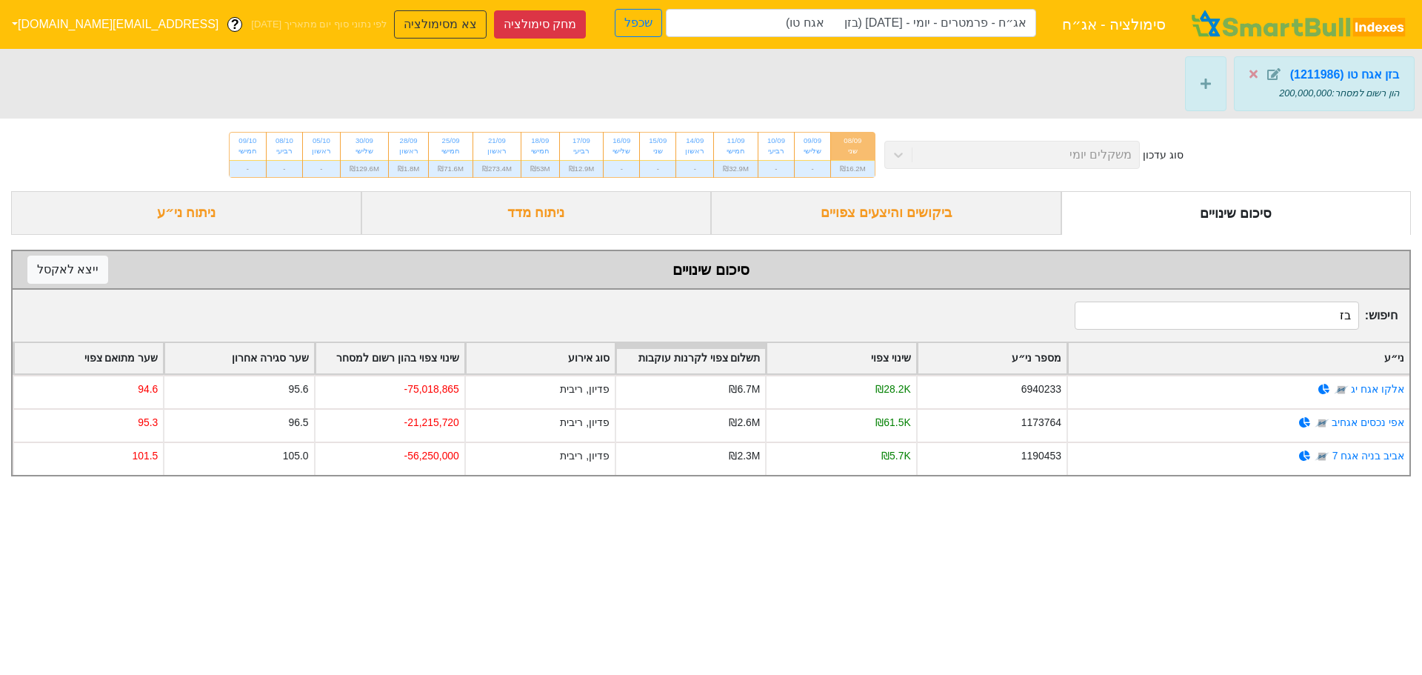
click at [1050, 156] on div "סוג עדכון משקלים יומי 08/09 שני ₪16.2M 09/09 שלישי - 10/09 רביעי - 11/09 חמישי …" at bounding box center [711, 155] width 1422 height 73
click at [1252, 71] on icon at bounding box center [1254, 74] width 8 height 8
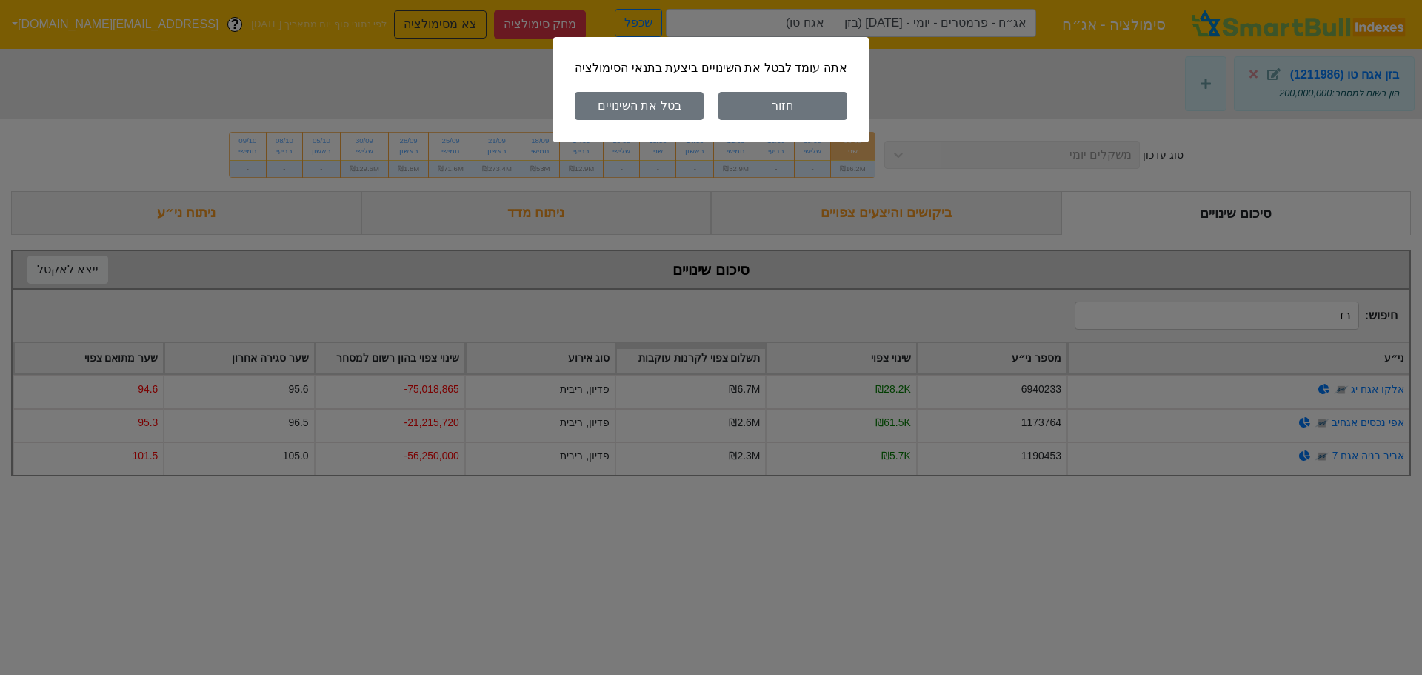
click at [691, 108] on button "בטל את השינויים" at bounding box center [639, 106] width 129 height 28
type input "אג״ח - פרמטרים - יומי - [DATE]"
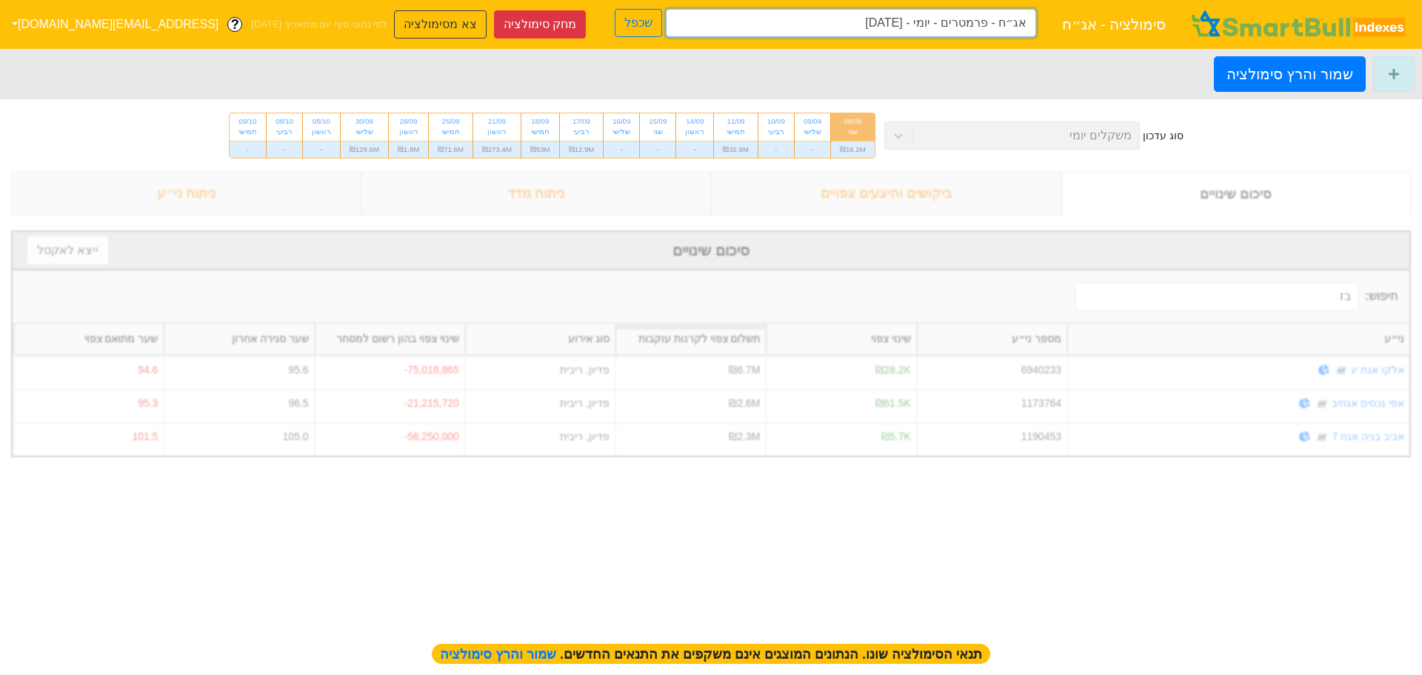
click at [817, 19] on input "אג״ח - פרמטרים - יומי - [DATE]" at bounding box center [851, 23] width 370 height 28
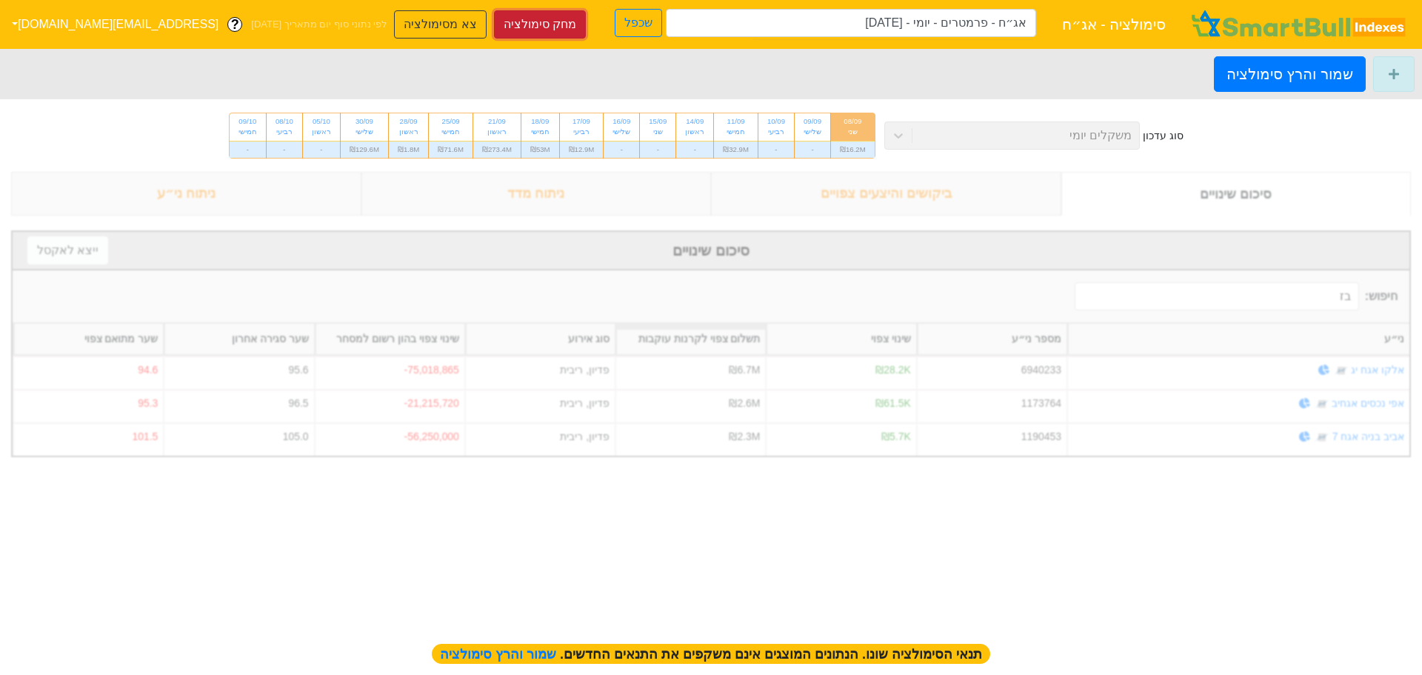
click at [494, 26] on button "מחק סימולציה" at bounding box center [540, 24] width 92 height 28
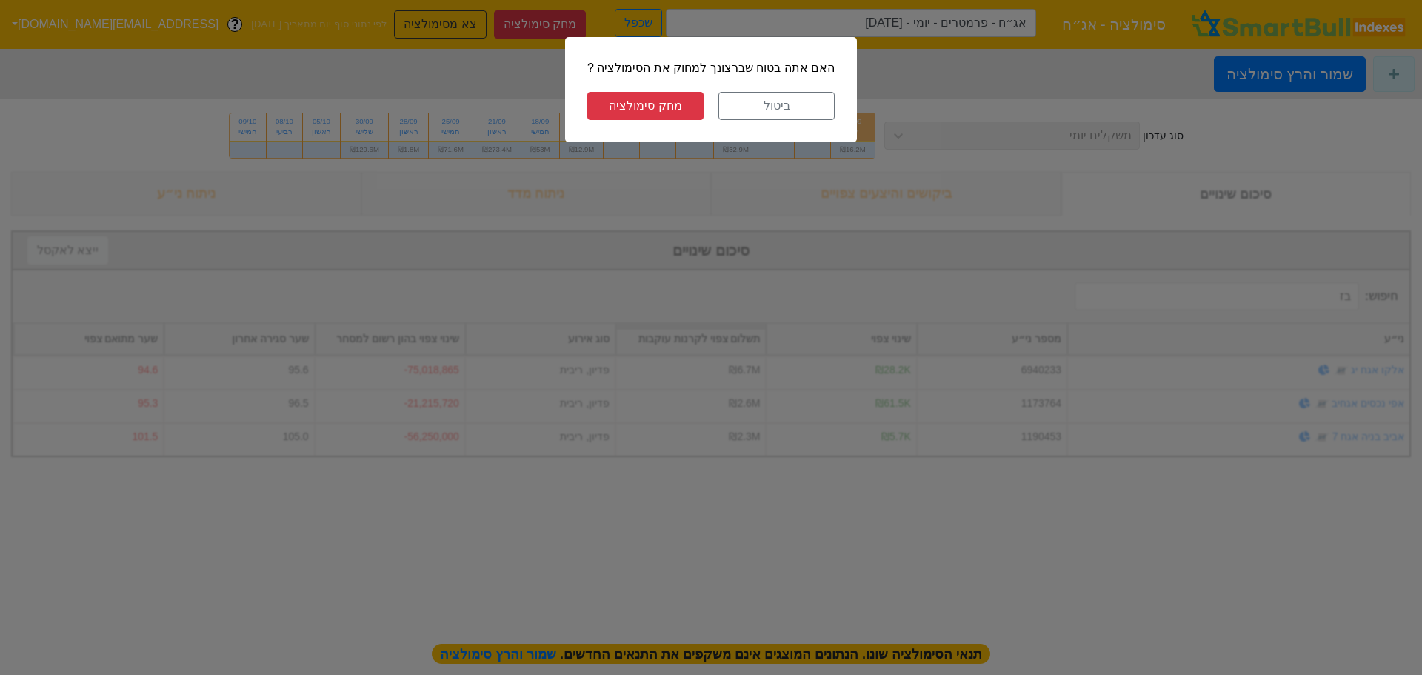
click at [623, 102] on button "מחק סימולציה" at bounding box center [645, 106] width 116 height 28
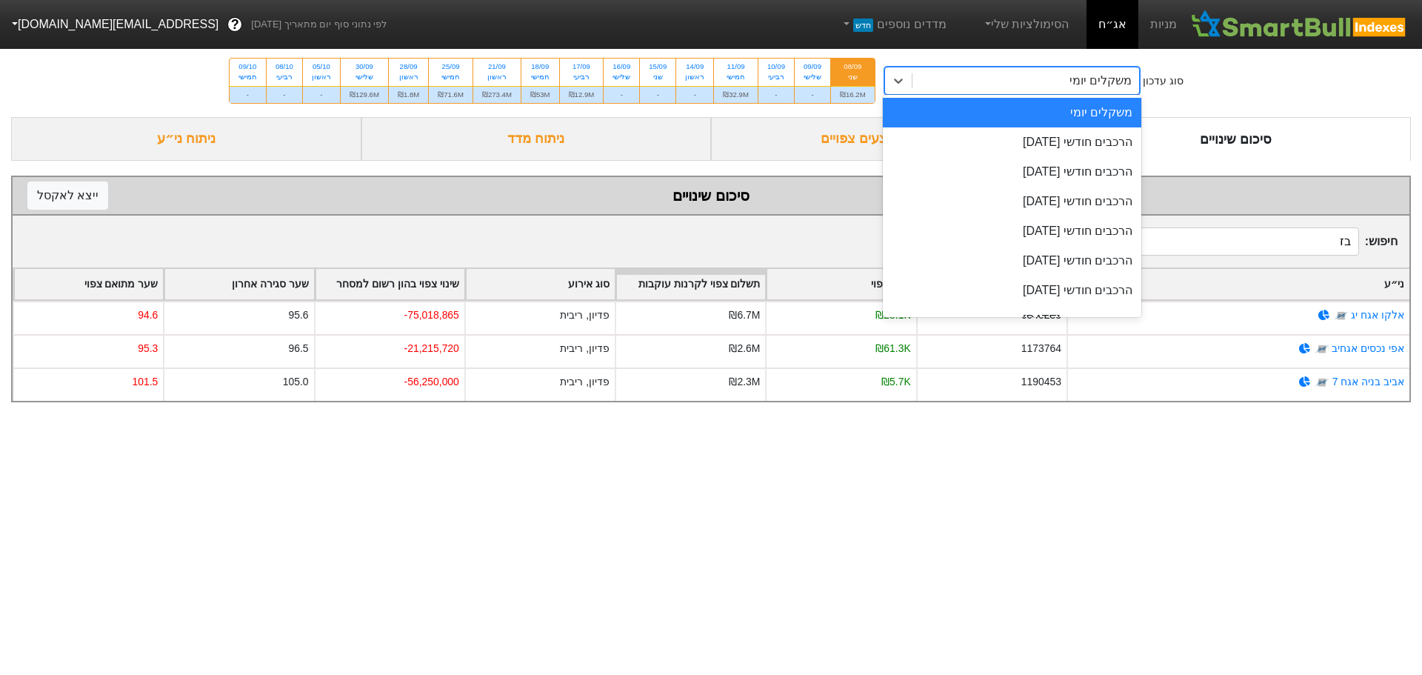
click at [1054, 85] on div "משקלים יומי" at bounding box center [1026, 80] width 227 height 27
click at [1043, 148] on div "הרכבים חודשי [DATE]" at bounding box center [1012, 142] width 259 height 30
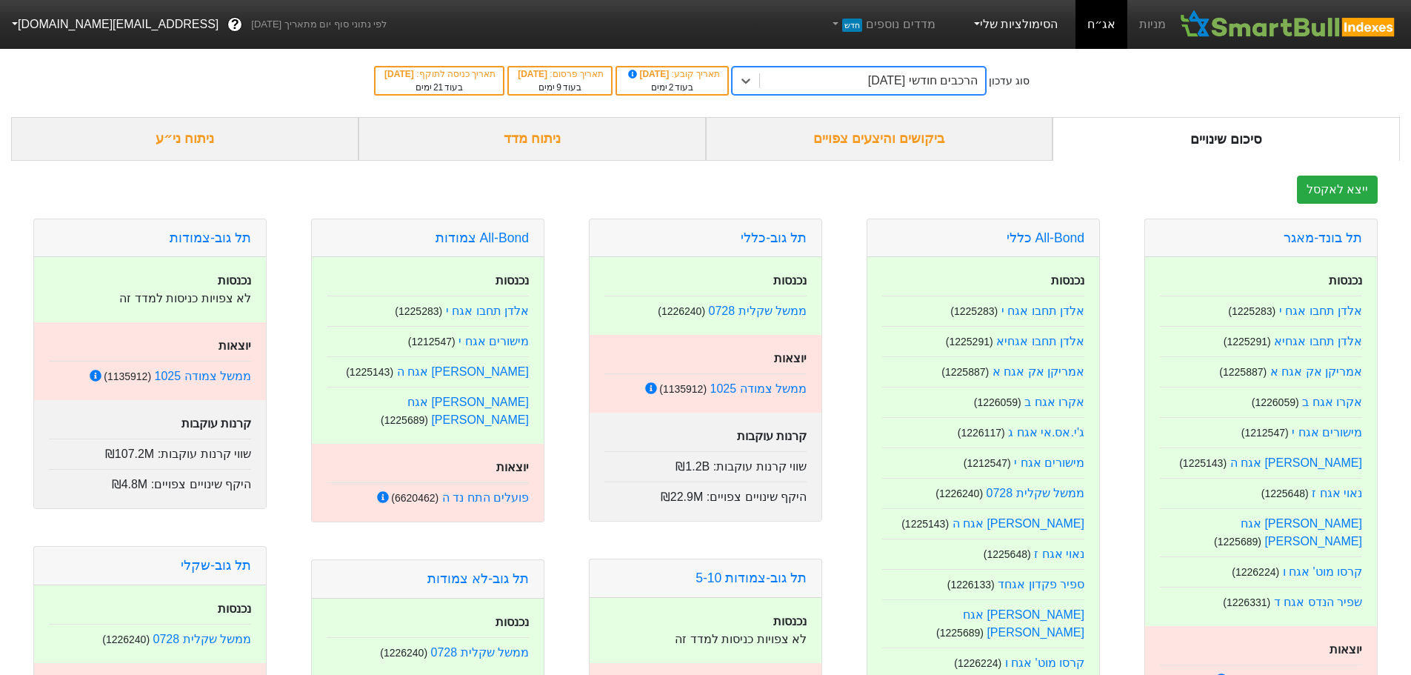
click at [990, 21] on link "הסימולציות שלי" at bounding box center [1014, 25] width 99 height 30
click at [993, 67] on link "סימולציה חדשה" at bounding box center [1012, 68] width 117 height 24
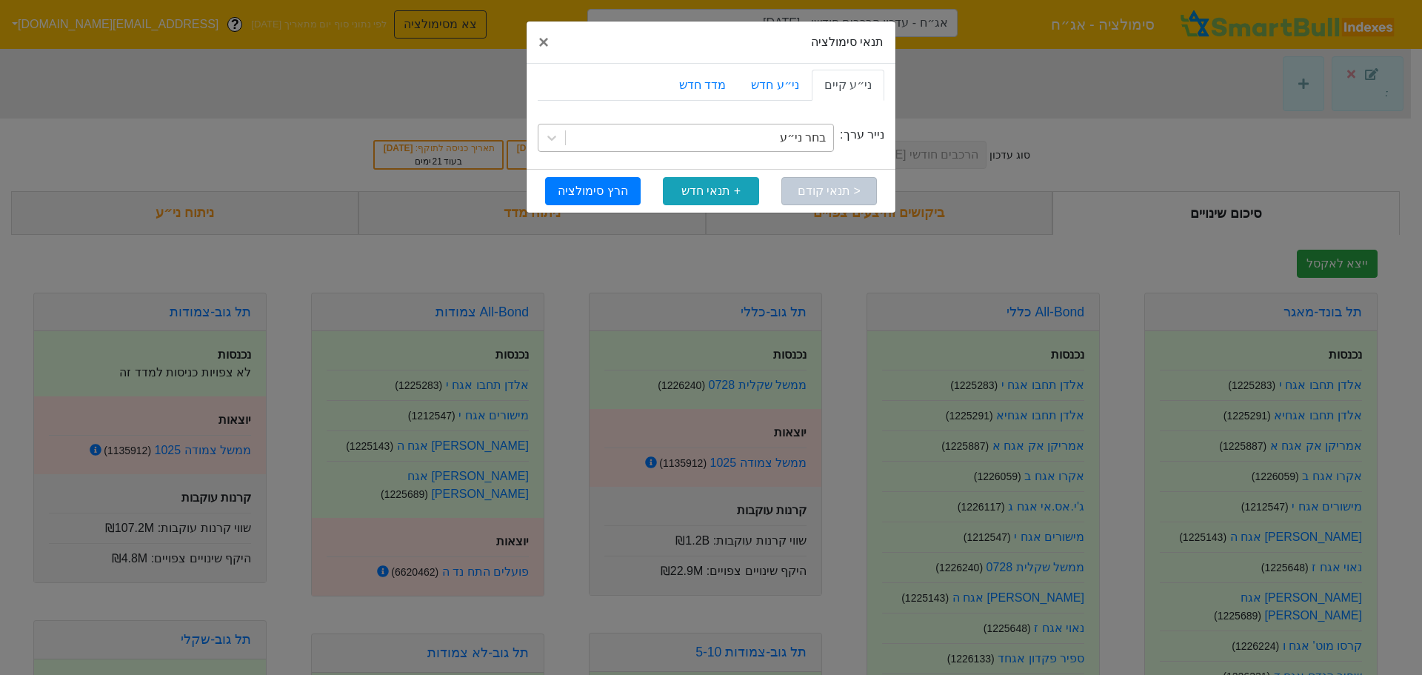
click at [759, 134] on div "בחר ני״ע" at bounding box center [699, 137] width 267 height 27
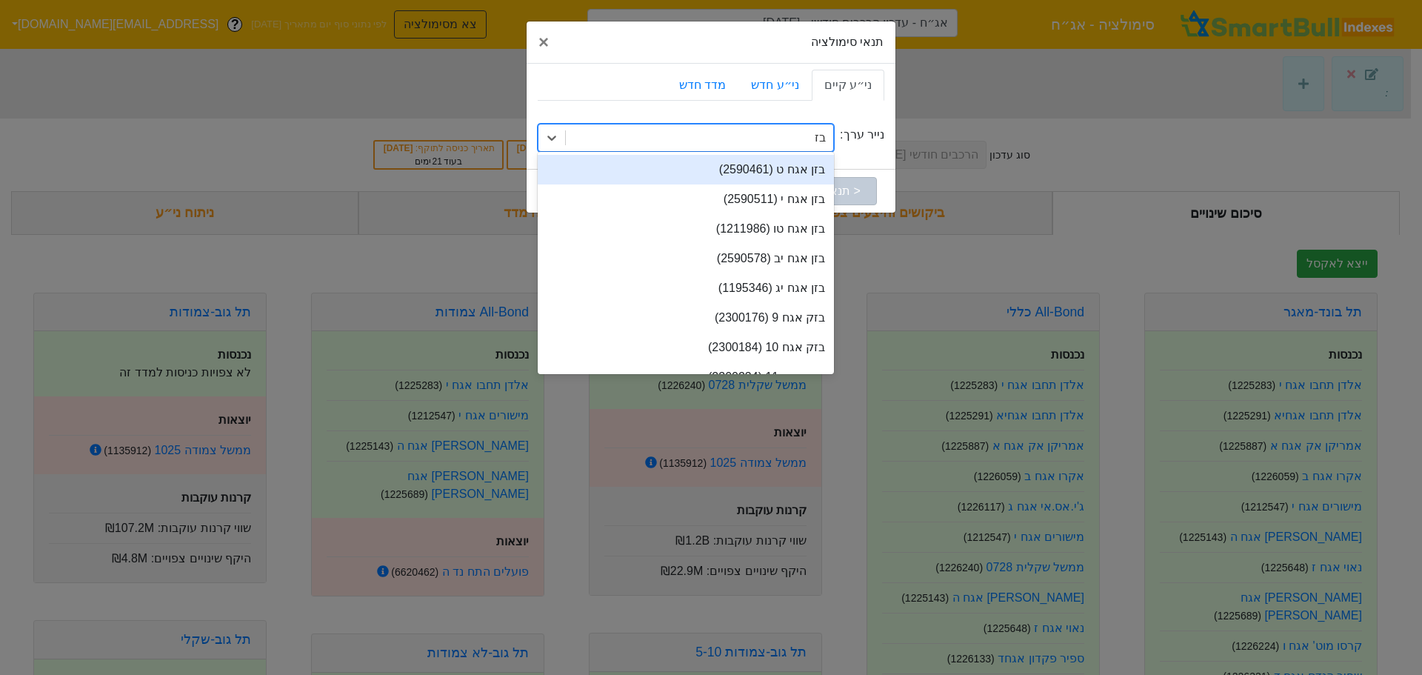
type input "בזן"
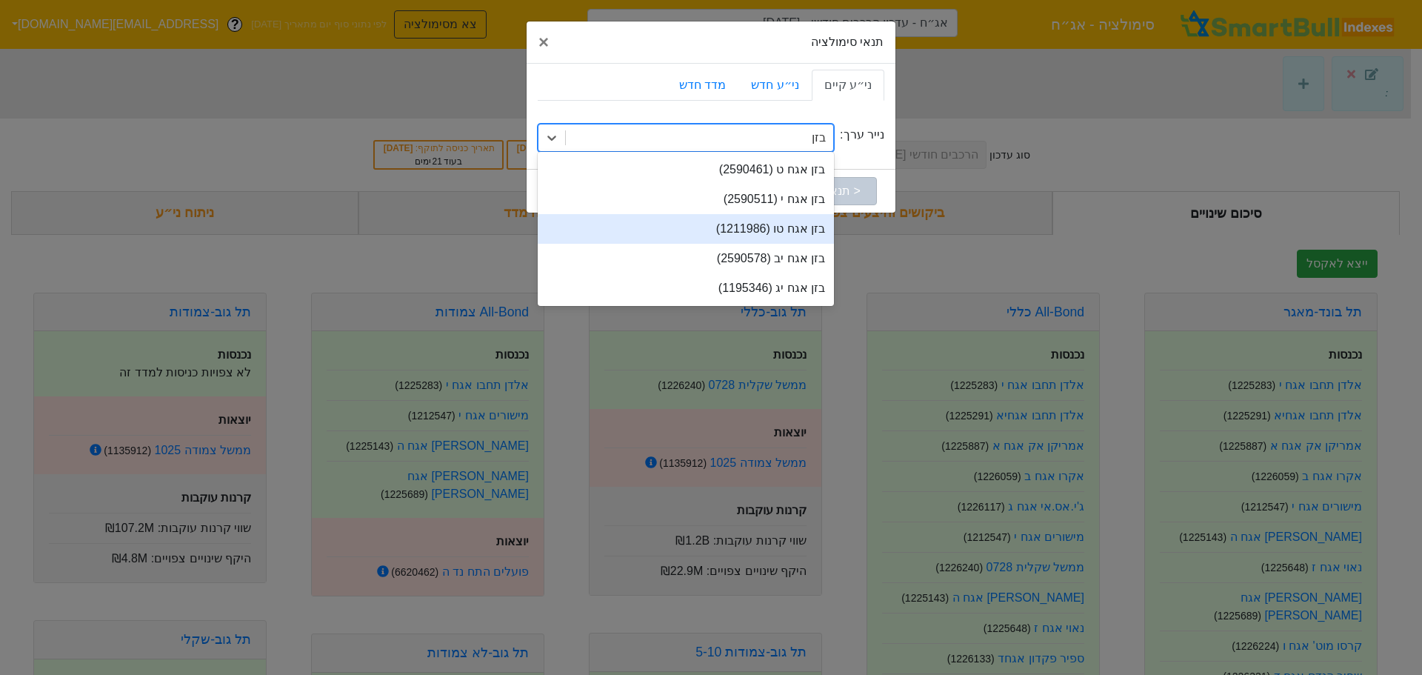
click at [788, 236] on div "בזן אגח טו (1211986)" at bounding box center [686, 229] width 296 height 30
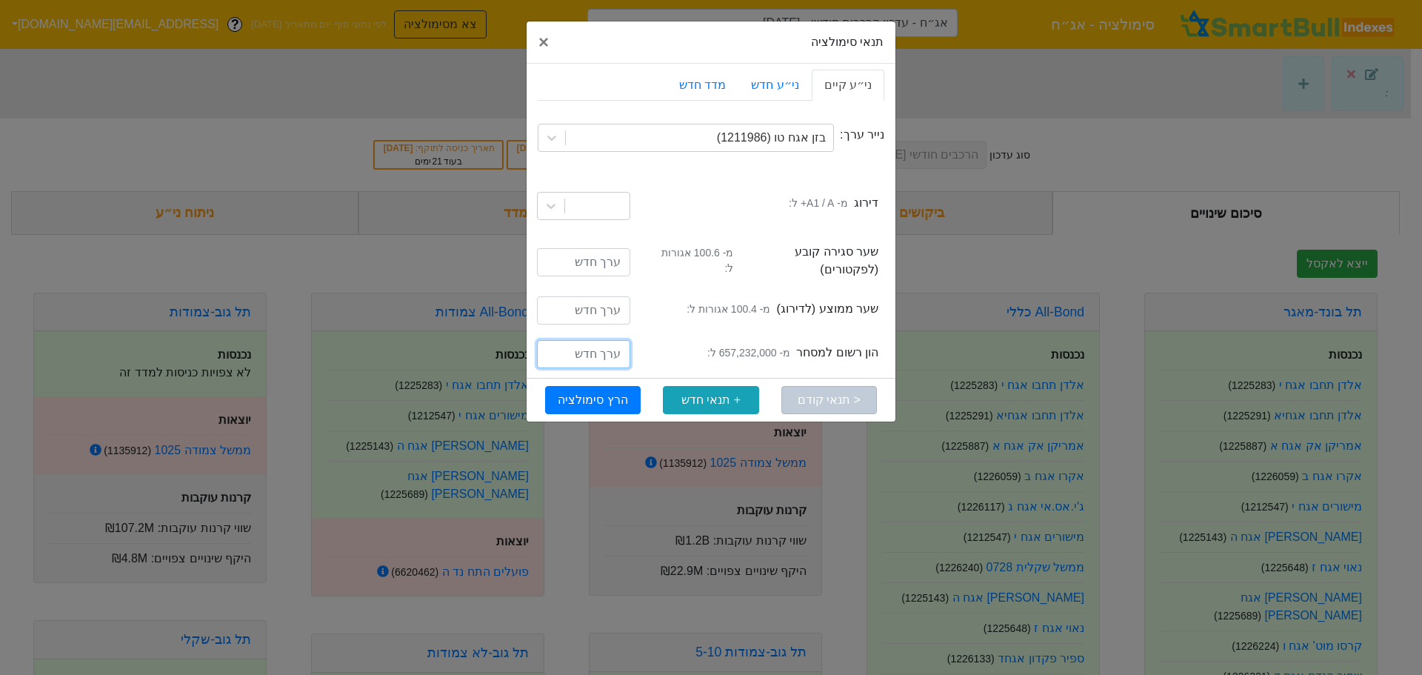
click at [585, 345] on input "number" at bounding box center [583, 354] width 93 height 28
type input "800000000"
click at [720, 334] on div "currTaseEffectiveDateIans הון רשום למסחר מ- 657,232,000 ל: 800000000" at bounding box center [711, 356] width 347 height 44
click at [664, 300] on div "avgPrice שער ממוצע (לדירוג) מ- 100.4 אגורות ל:" at bounding box center [762, 312] width 231 height 24
click at [687, 387] on button "+ תנאי חדש" at bounding box center [711, 400] width 96 height 28
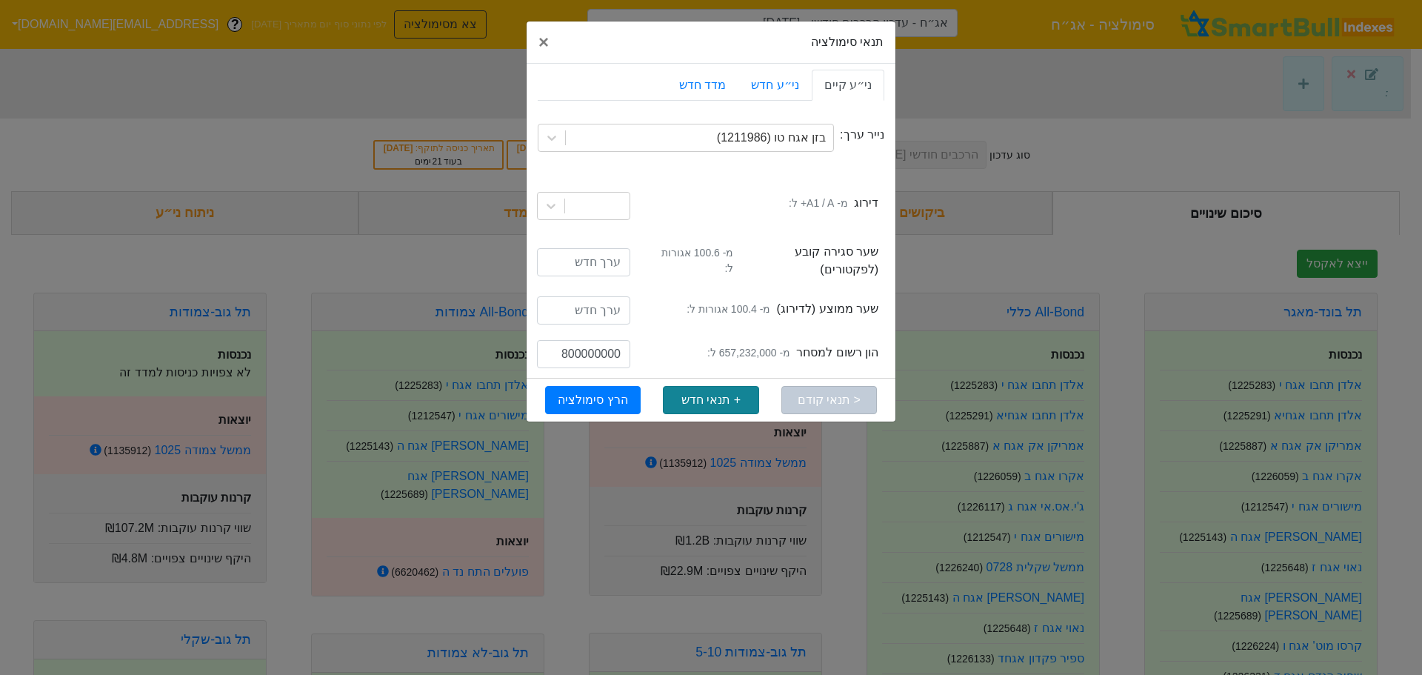
type input "אג״ח - עדכון הרכבים חודשי - [DATE] (בזן אגח טו)"
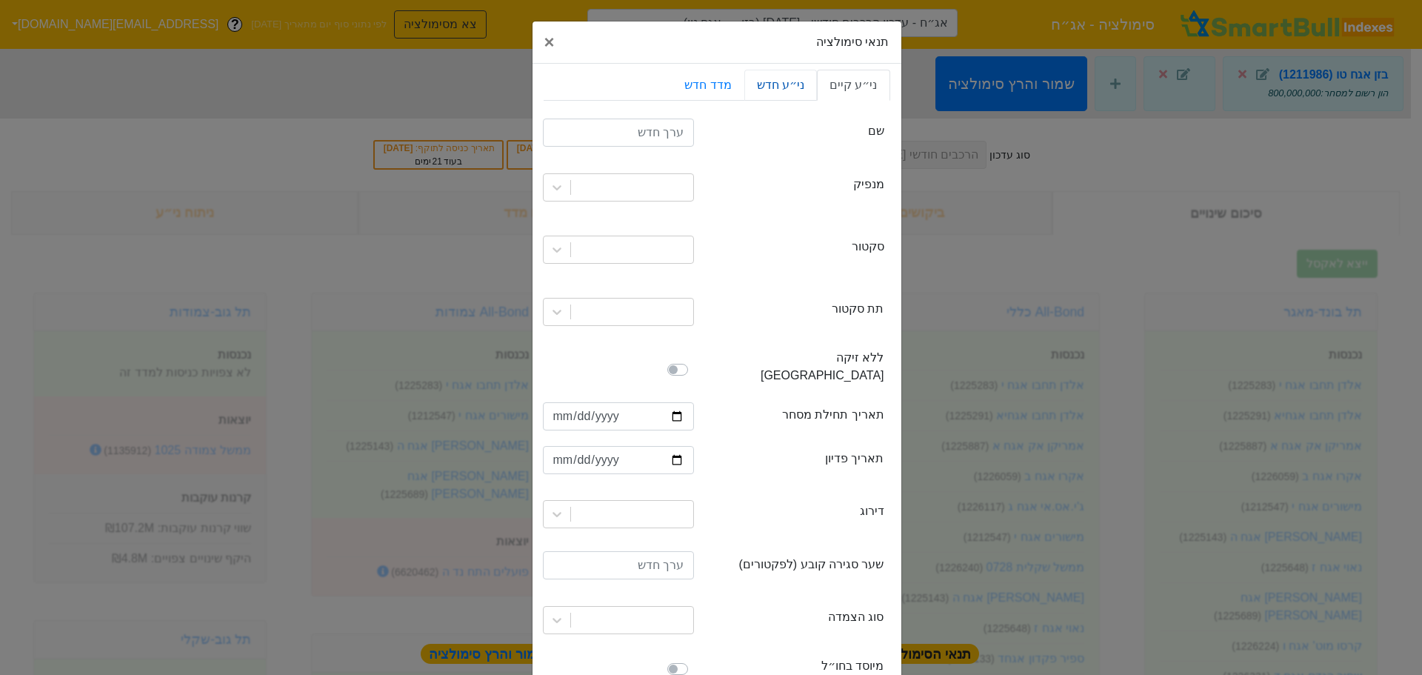
click at [814, 88] on link "ני״ע חדש" at bounding box center [780, 85] width 73 height 31
click at [869, 85] on link "ני״ע קיים" at bounding box center [853, 85] width 73 height 31
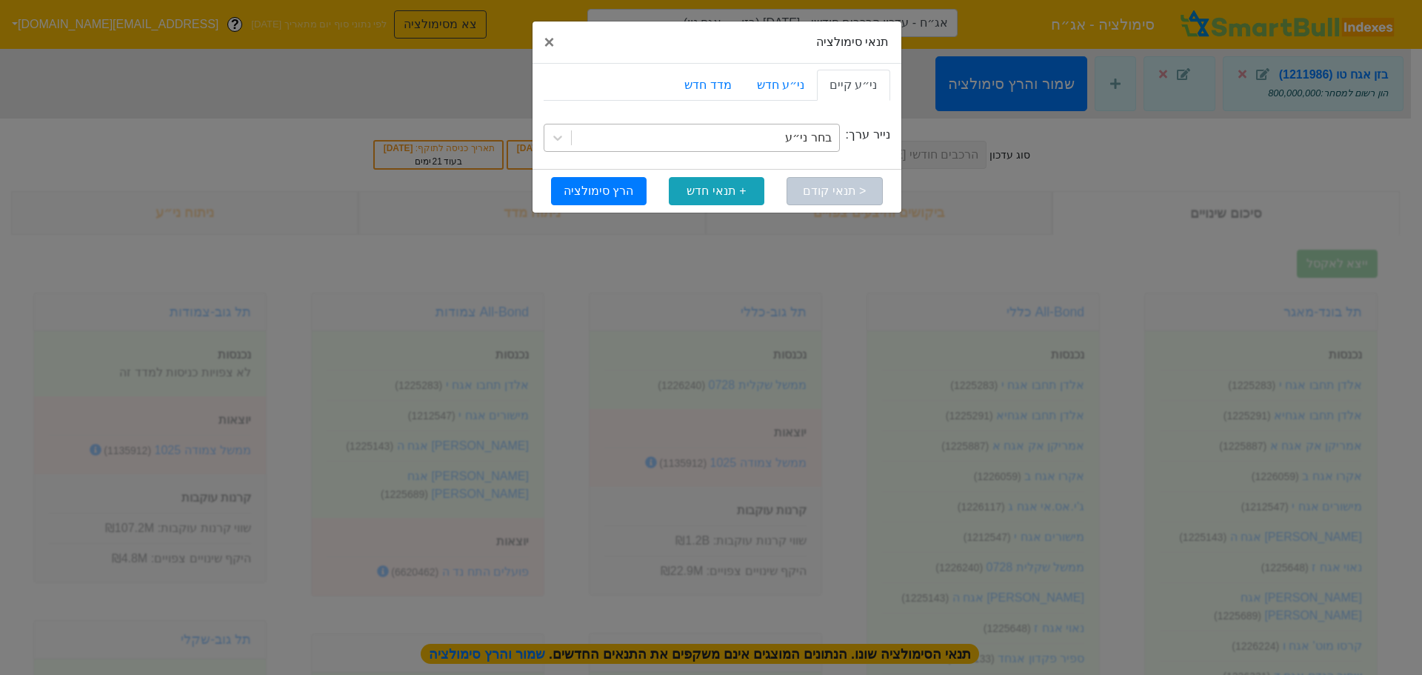
click at [760, 134] on div "בחר ני״ע" at bounding box center [705, 137] width 267 height 27
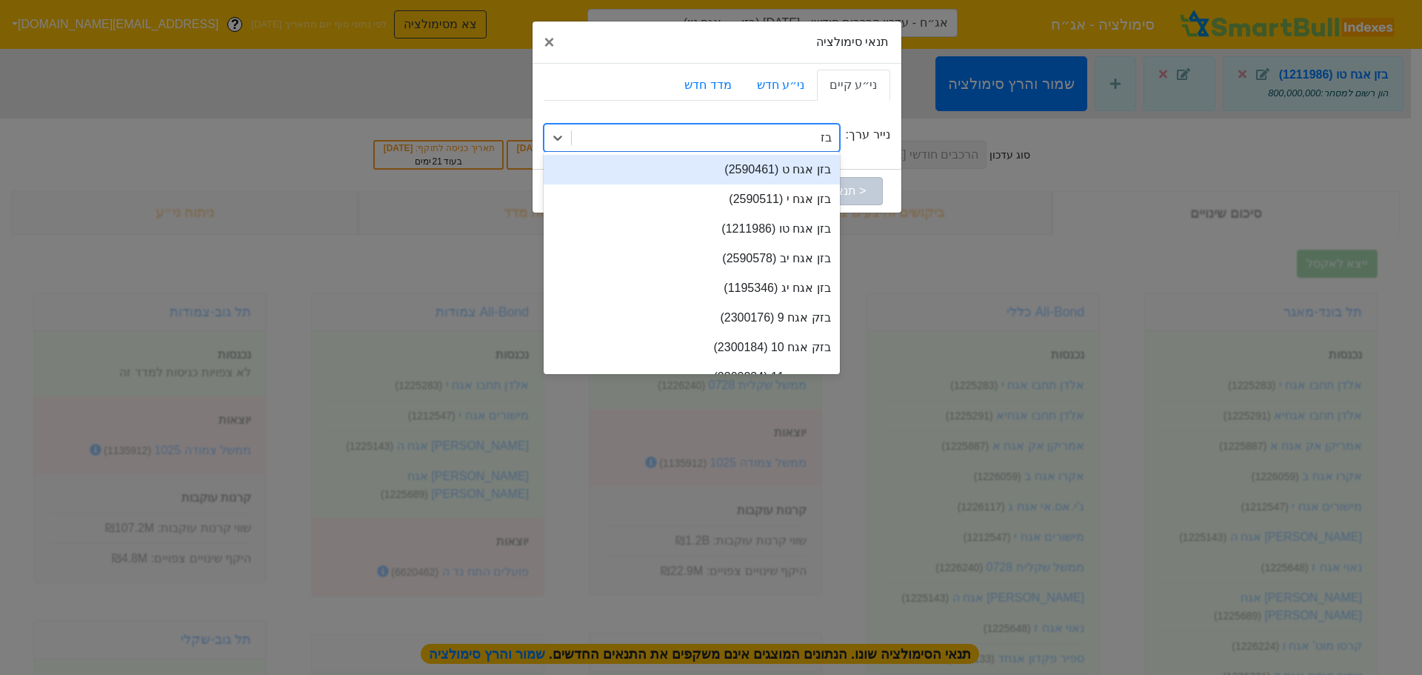
type input "בזן"
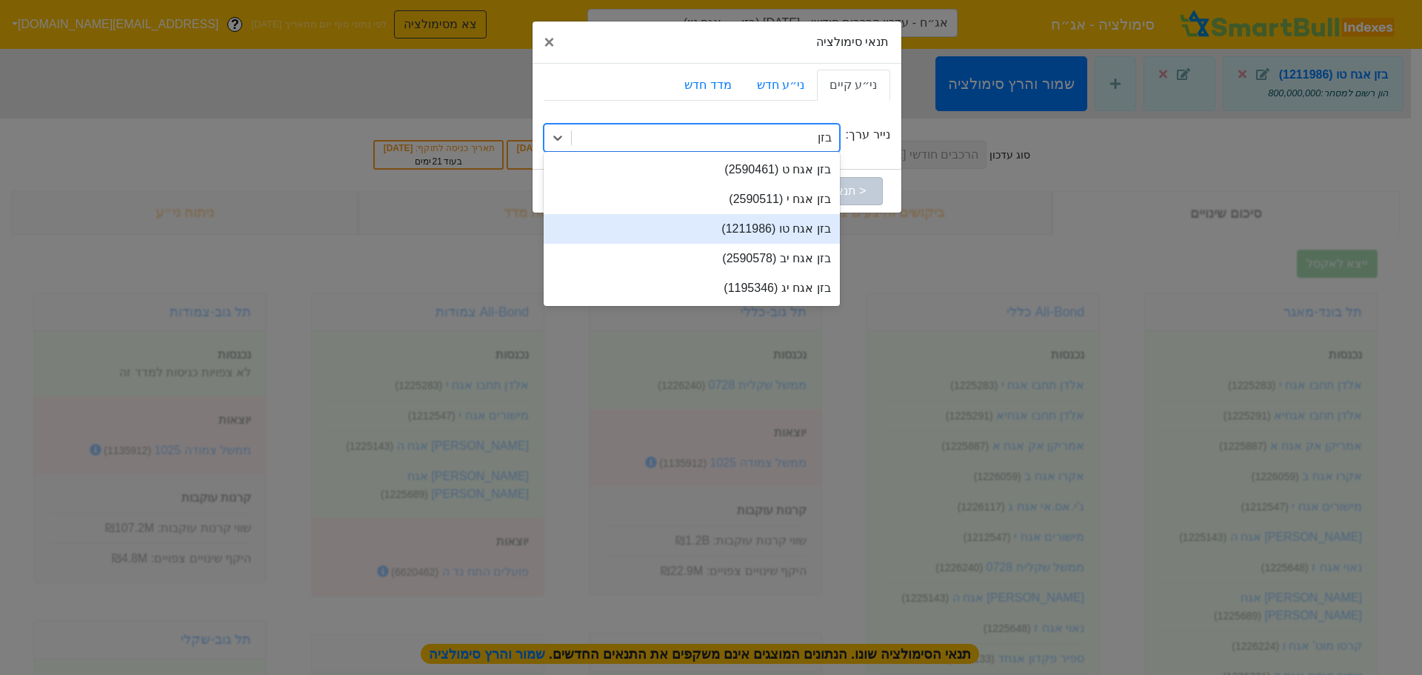
click at [753, 232] on div "בזן אגח טו (1211986)" at bounding box center [692, 229] width 296 height 30
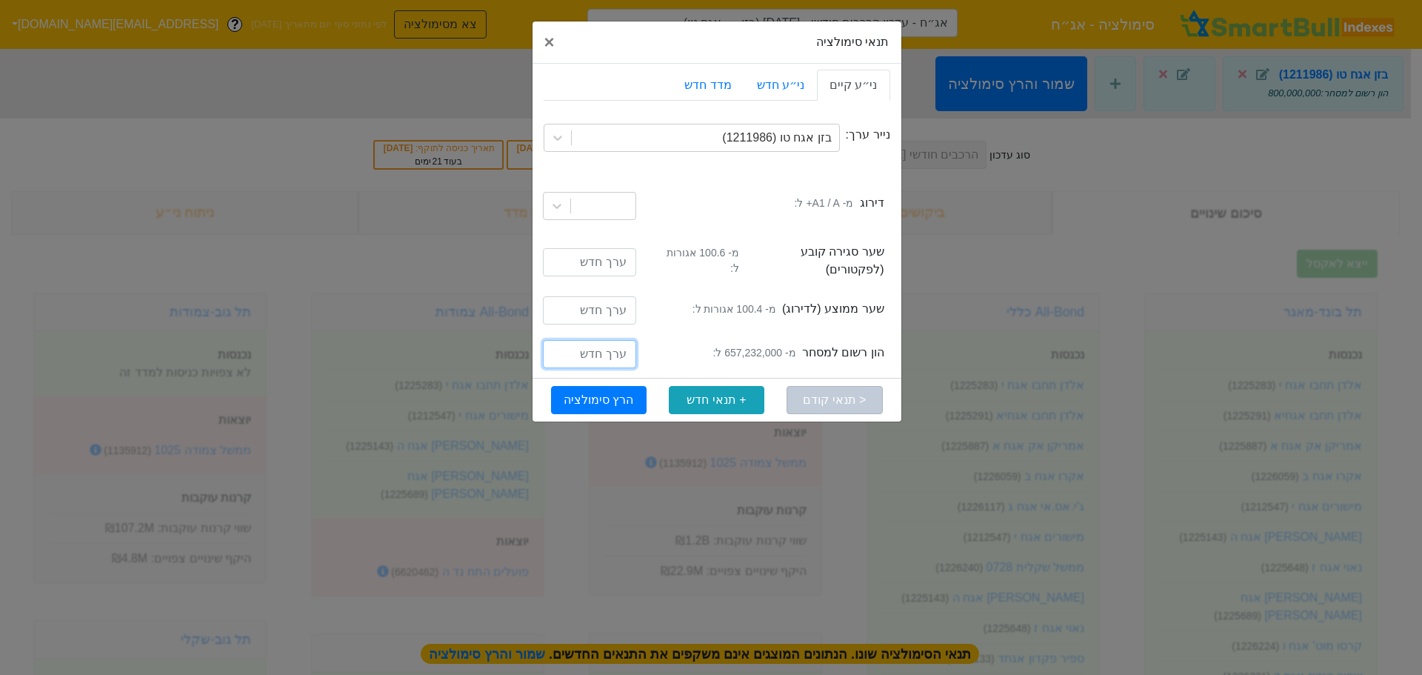
click at [608, 342] on input "number" at bounding box center [589, 354] width 93 height 28
type input "800000000"
click at [591, 386] on button "הרץ סימולציה" at bounding box center [599, 400] width 96 height 28
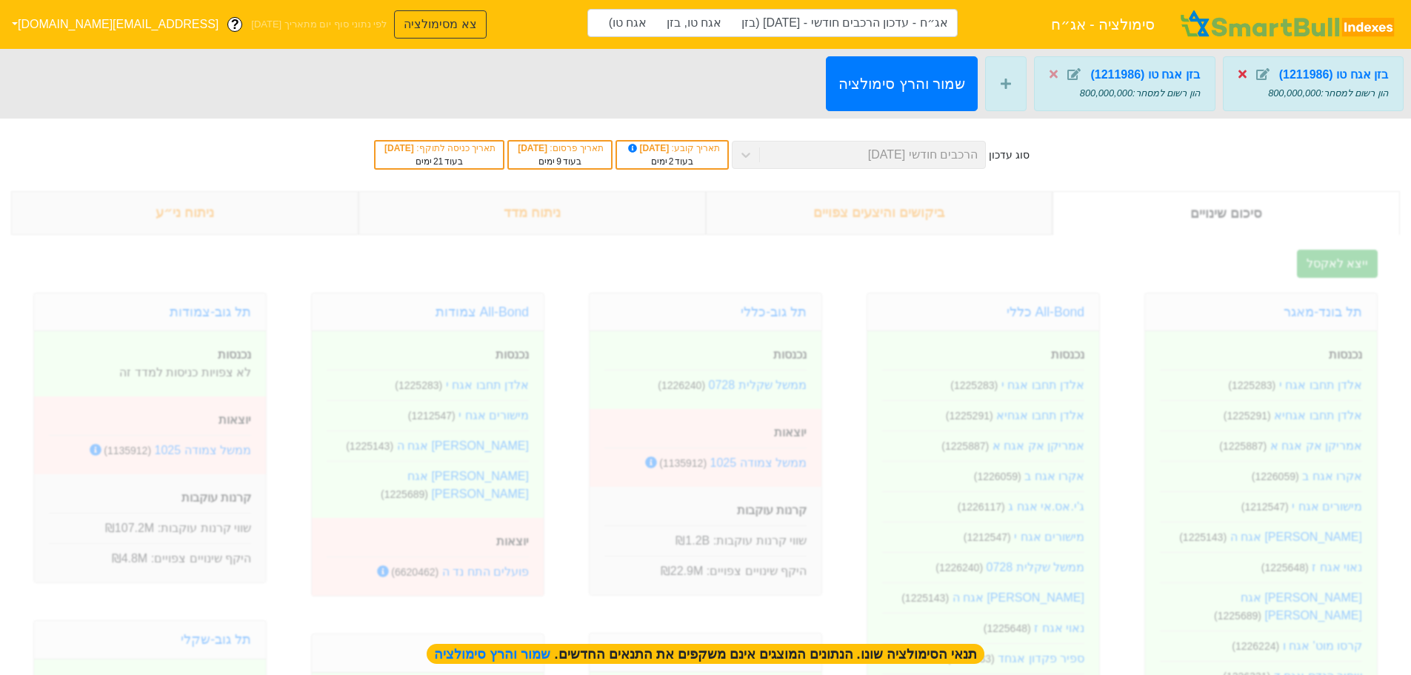
click at [1244, 75] on icon at bounding box center [1242, 74] width 8 height 8
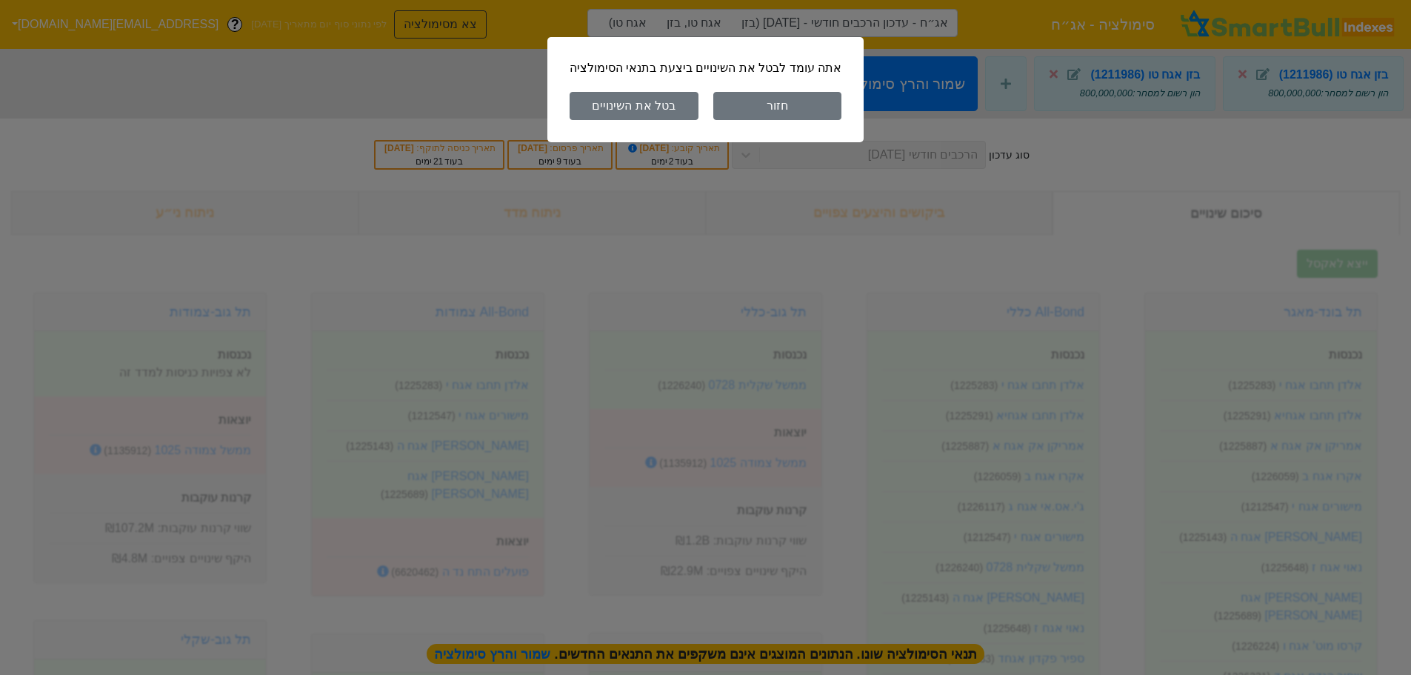
click at [667, 110] on button "בטל את השינויים" at bounding box center [634, 106] width 129 height 28
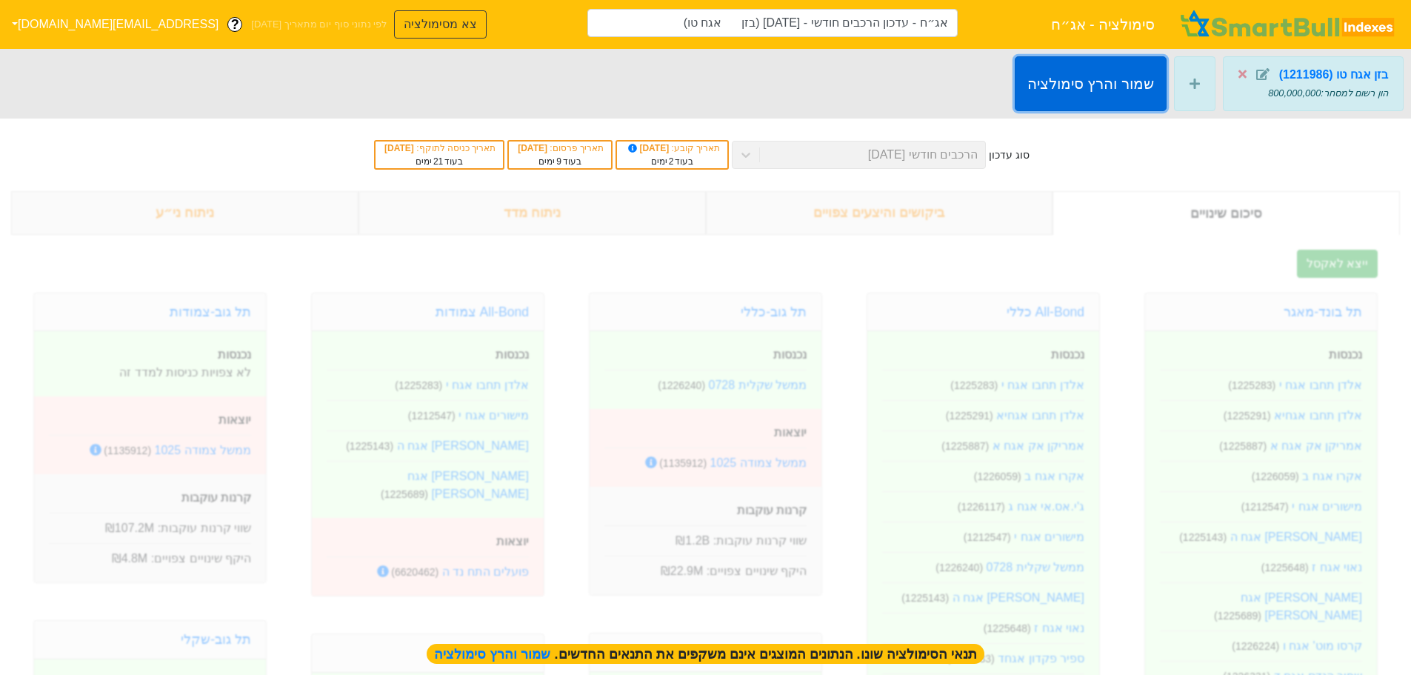
click at [1117, 92] on button "שמור והרץ סימולציה" at bounding box center [1091, 83] width 152 height 55
type input "אג״ח - עדכון הרכבים חודשי - [DATE] (בזן אגח טו)"
